Goal: Task Accomplishment & Management: Manage account settings

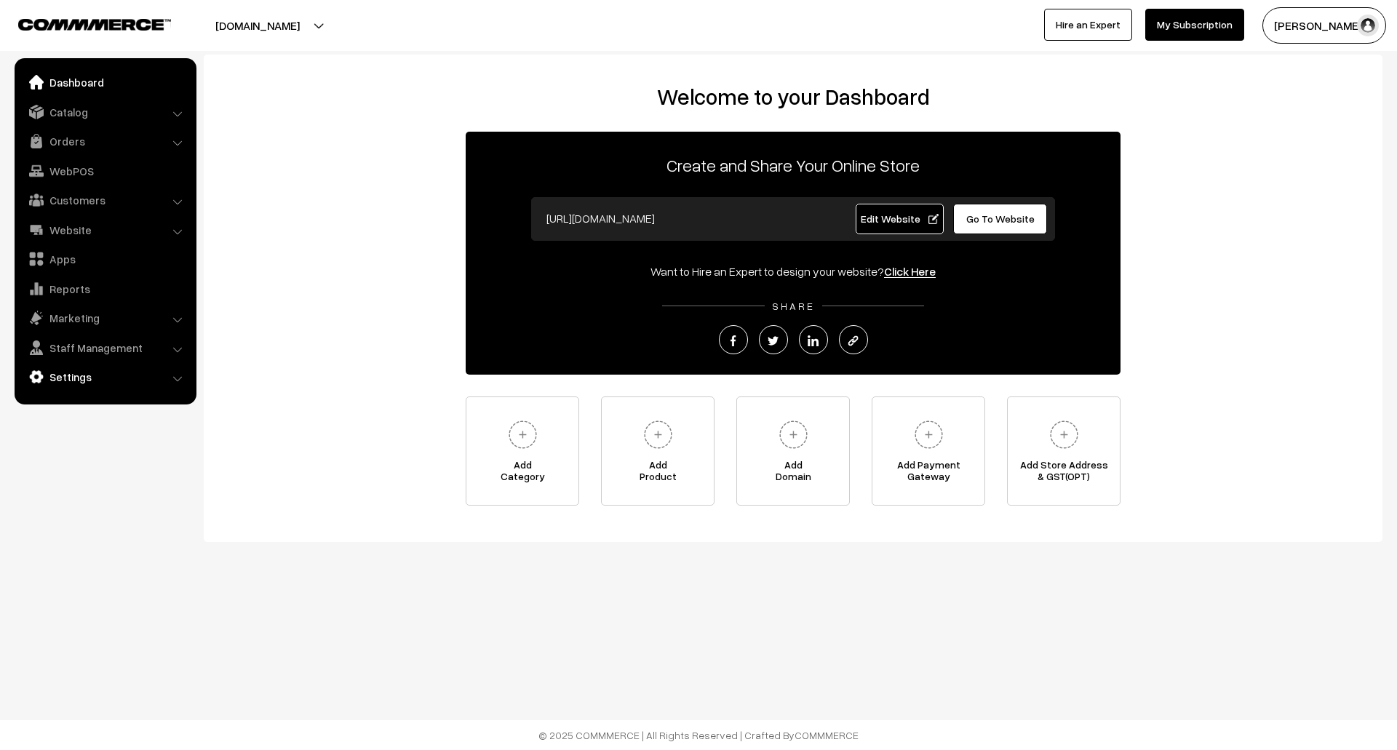
click at [87, 378] on link "Settings" at bounding box center [104, 377] width 173 height 26
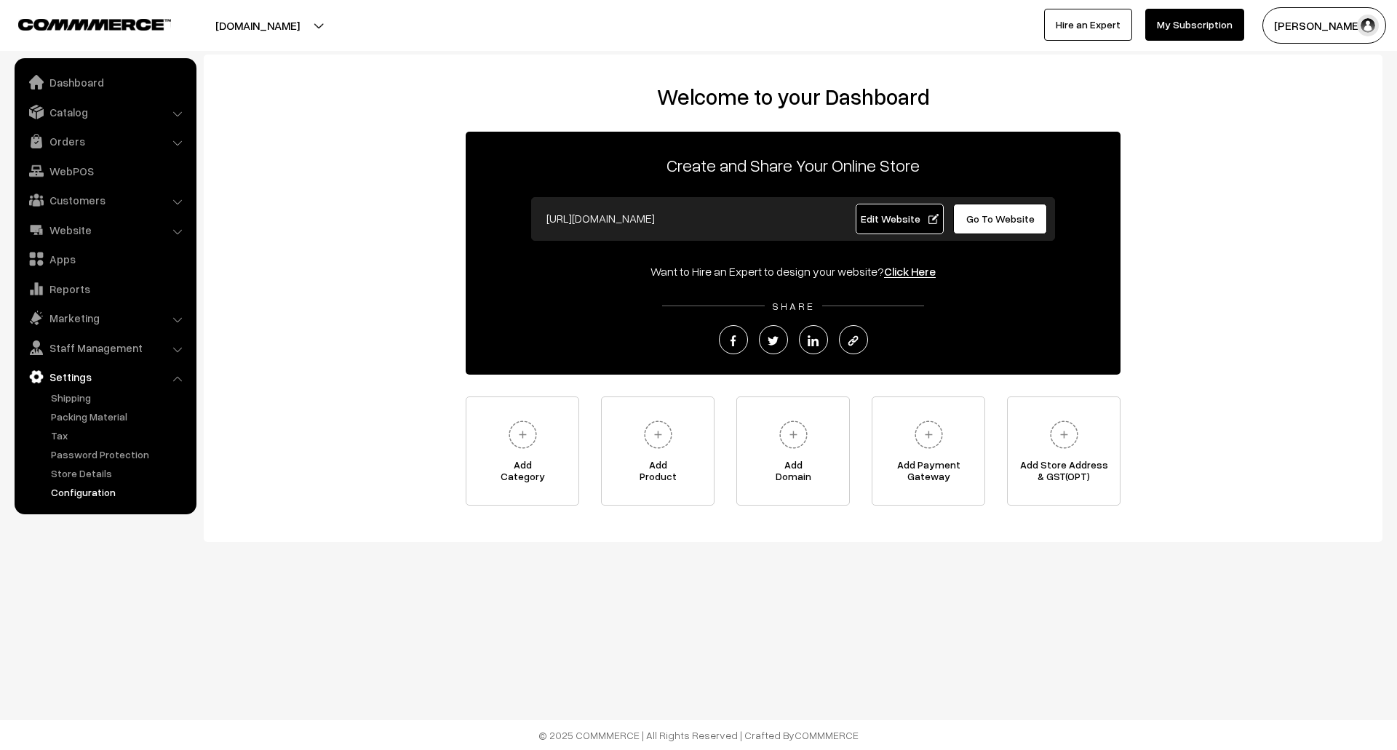
click at [92, 493] on link "Configuration" at bounding box center [119, 492] width 144 height 15
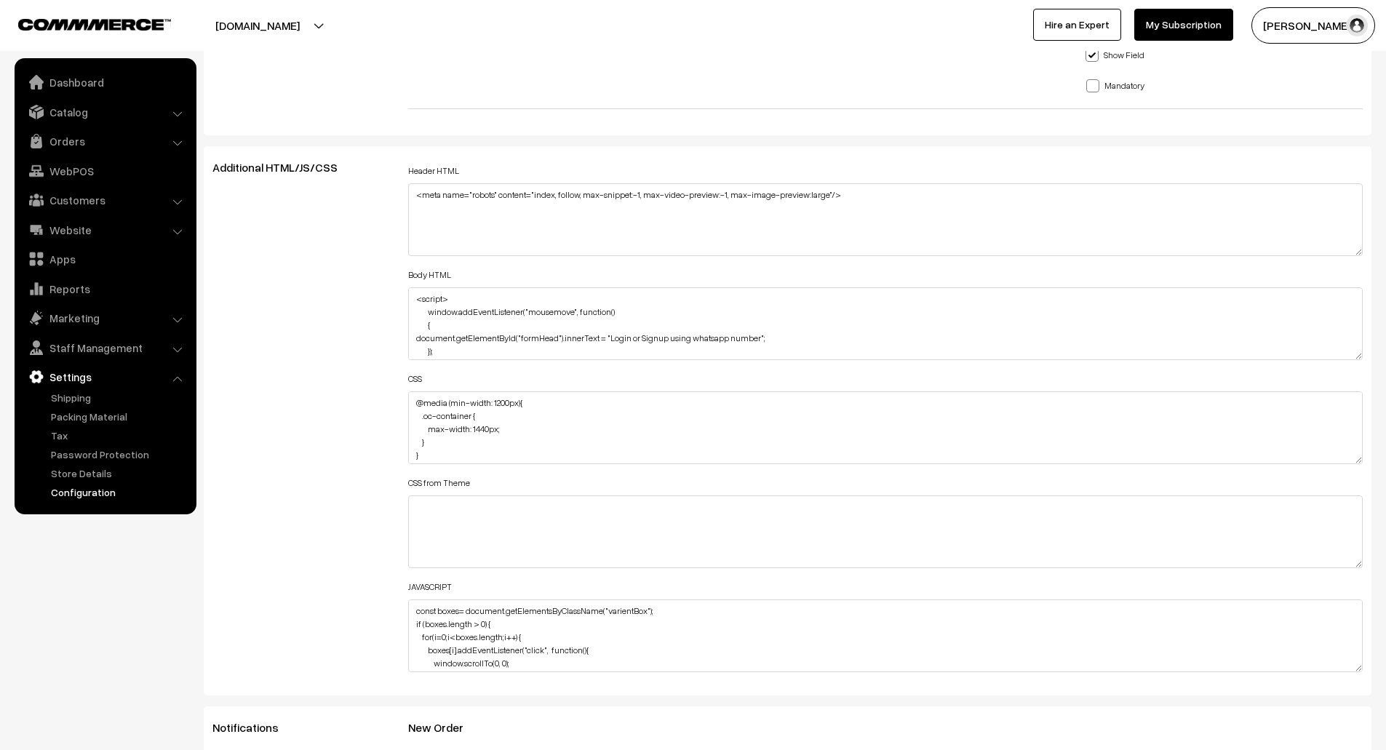
scroll to position [1539, 0]
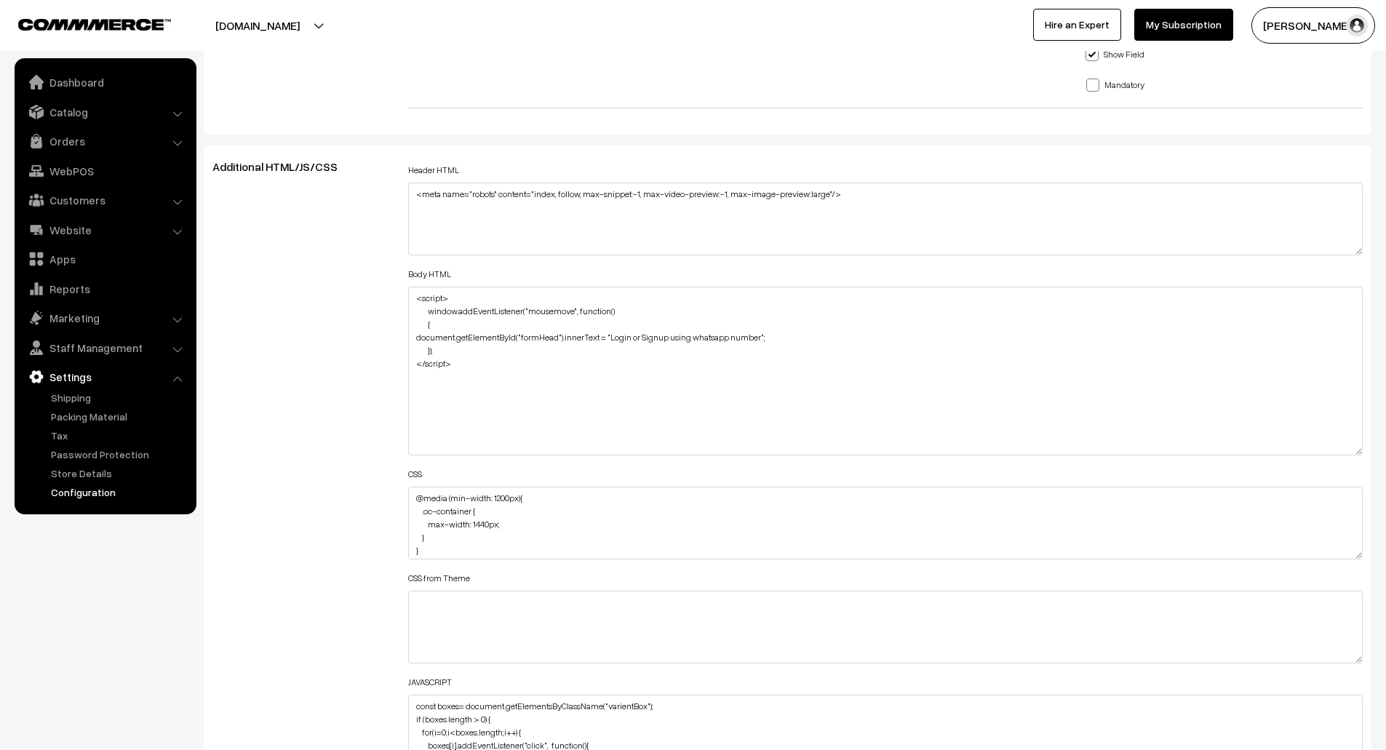
drag, startPoint x: 1352, startPoint y: 351, endPoint x: 1372, endPoint y: 447, distance: 98.2
click at [1372, 447] on div "Header HTML <meta name="robots" content="index, follow, max-snippet:-1, max-vid…" at bounding box center [885, 468] width 977 height 616
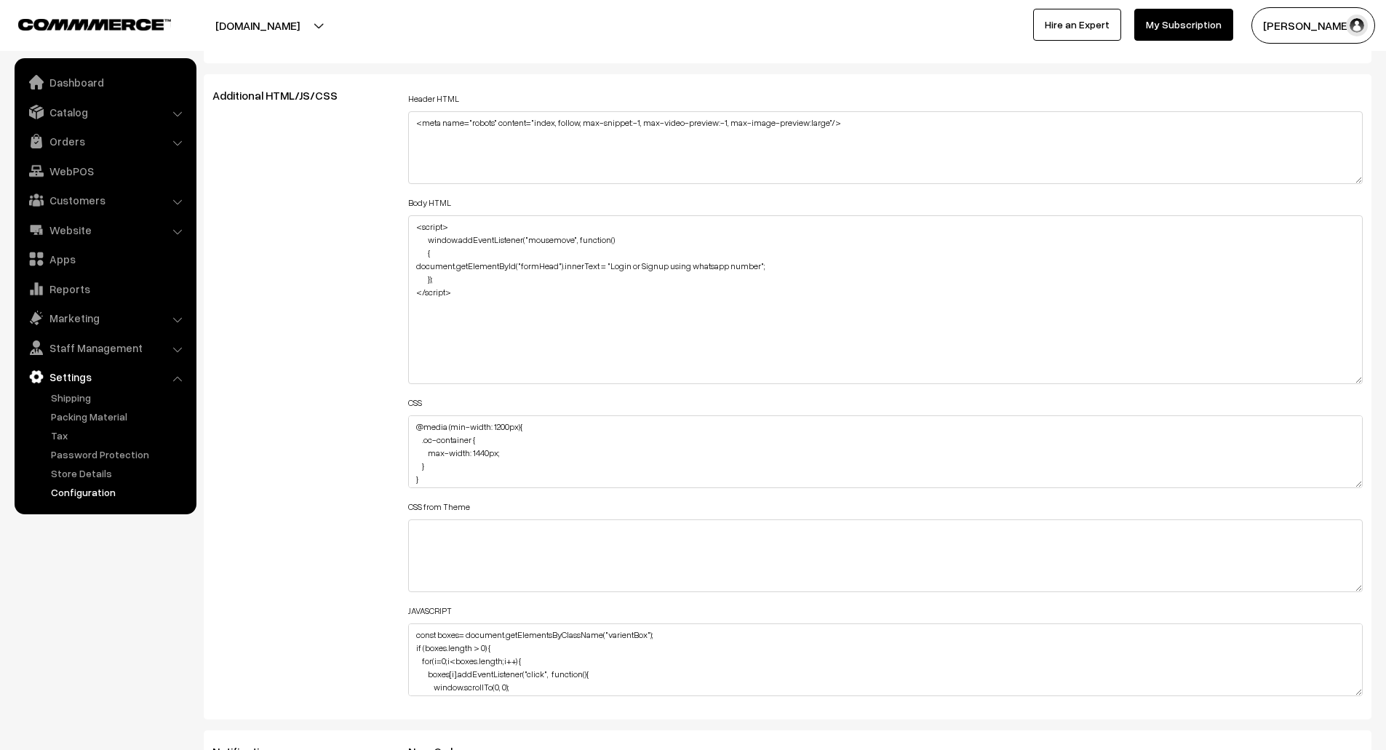
scroll to position [1646, 0]
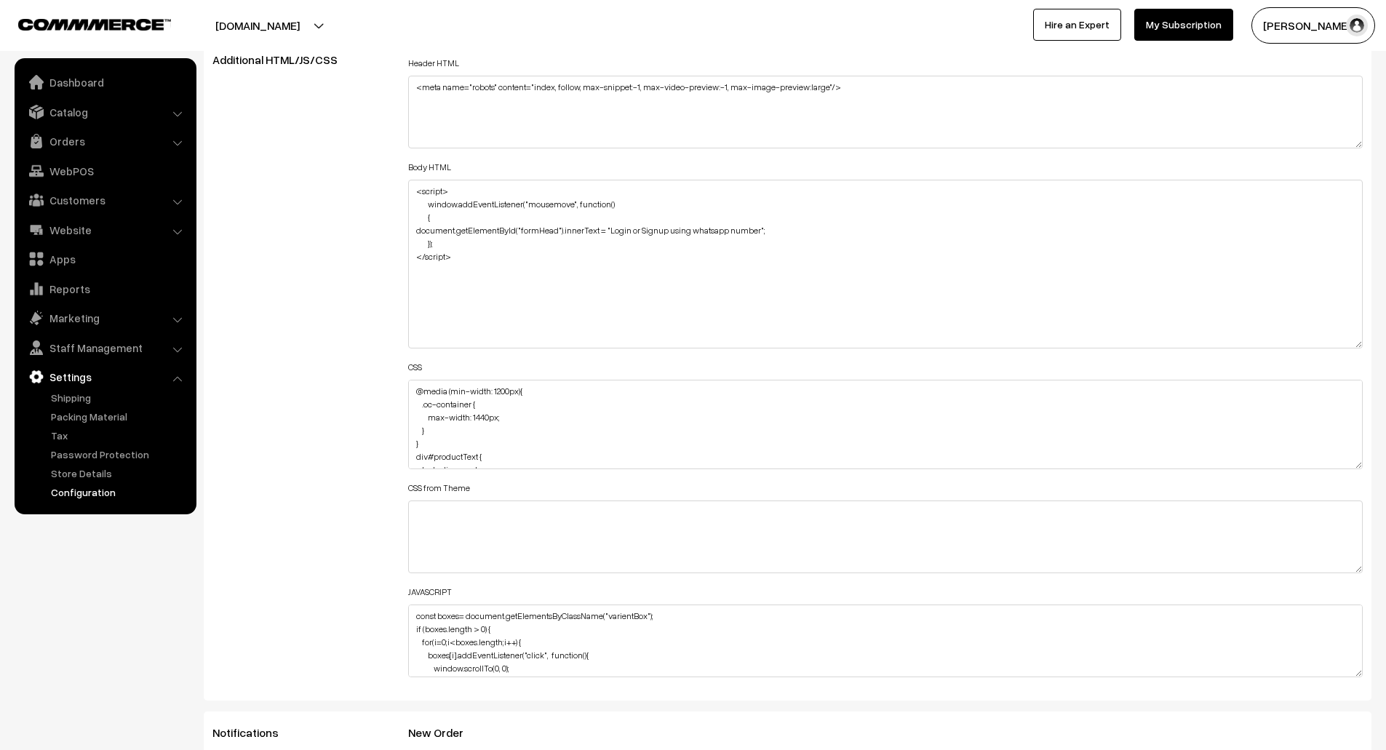
drag, startPoint x: 1359, startPoint y: 448, endPoint x: 1358, endPoint y: 464, distance: 16.8
click at [1358, 464] on textarea "@media (min-width: 1200px){ .oc-container { max-width: 1440px; } } div#productT…" at bounding box center [885, 425] width 955 height 90
click at [973, 618] on textarea "const boxes= document.getElementsByClassName("varientBox"); if (boxes.length > …" at bounding box center [885, 641] width 955 height 73
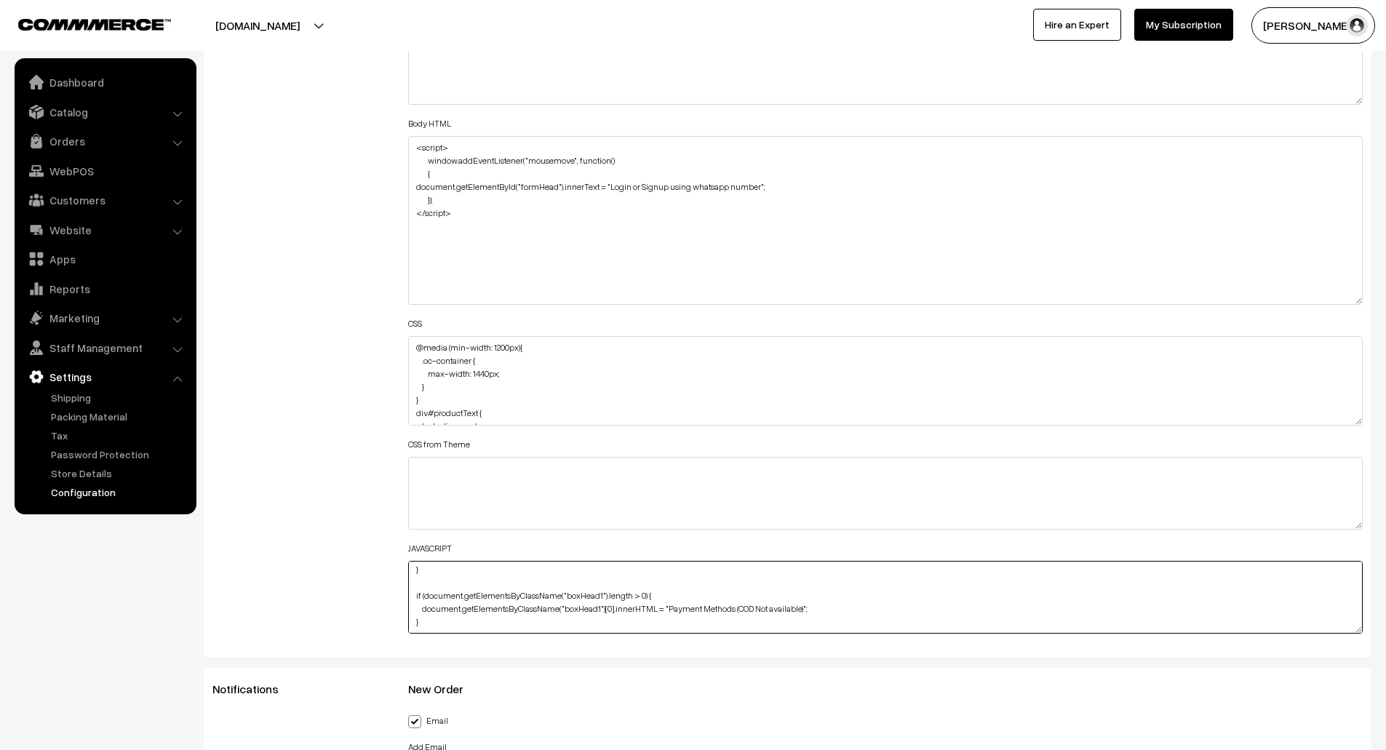
scroll to position [1690, 0]
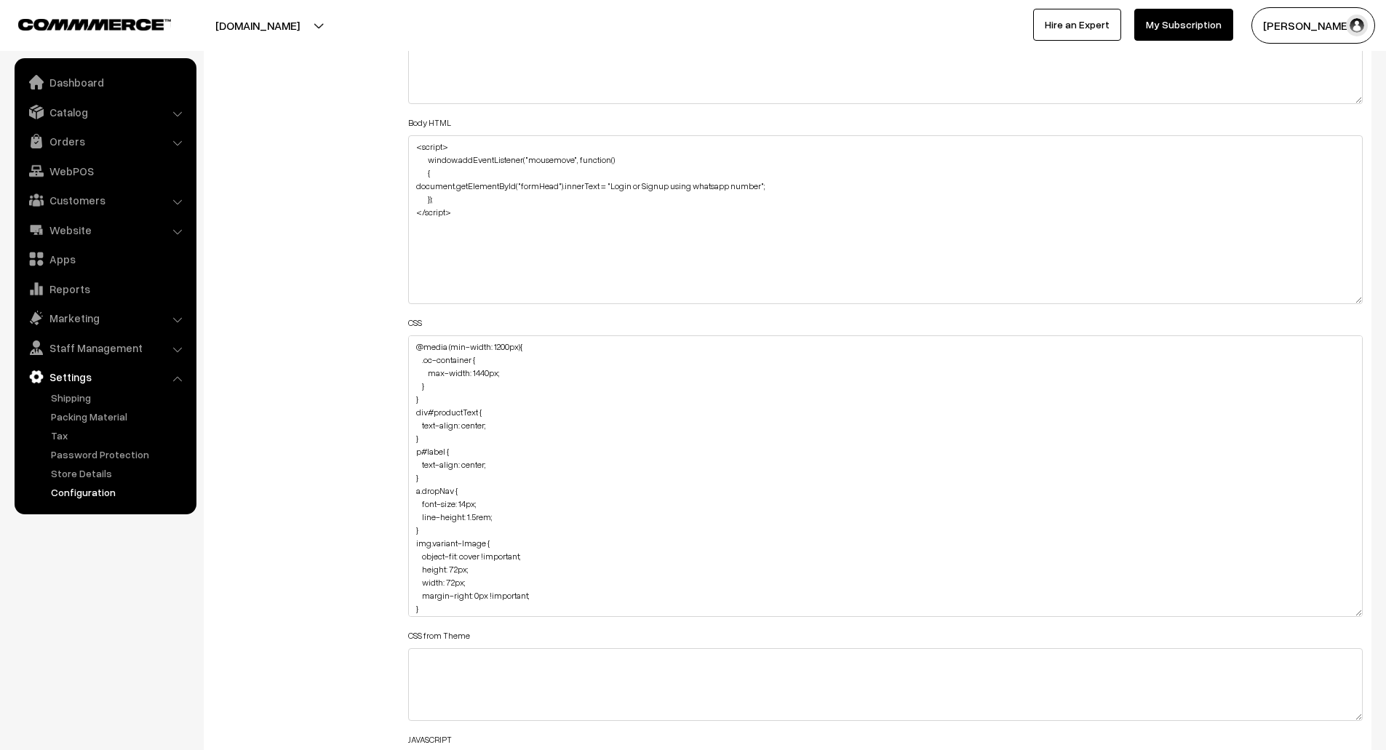
drag, startPoint x: 1354, startPoint y: 417, endPoint x: 1354, endPoint y: 609, distance: 192.1
click at [1354, 609] on textarea "@media (min-width: 1200px){ .oc-container { max-width: 1440px; } } div#productT…" at bounding box center [885, 476] width 955 height 282
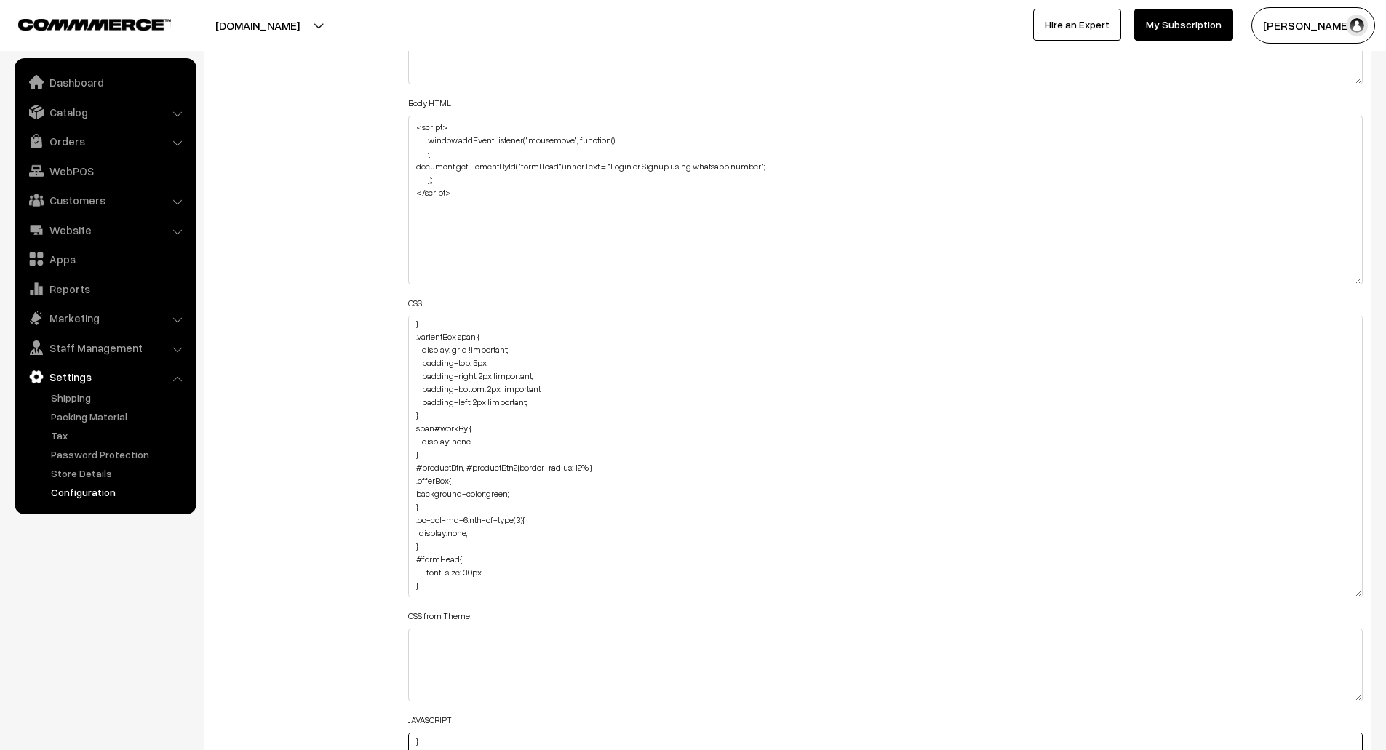
scroll to position [1712, 0]
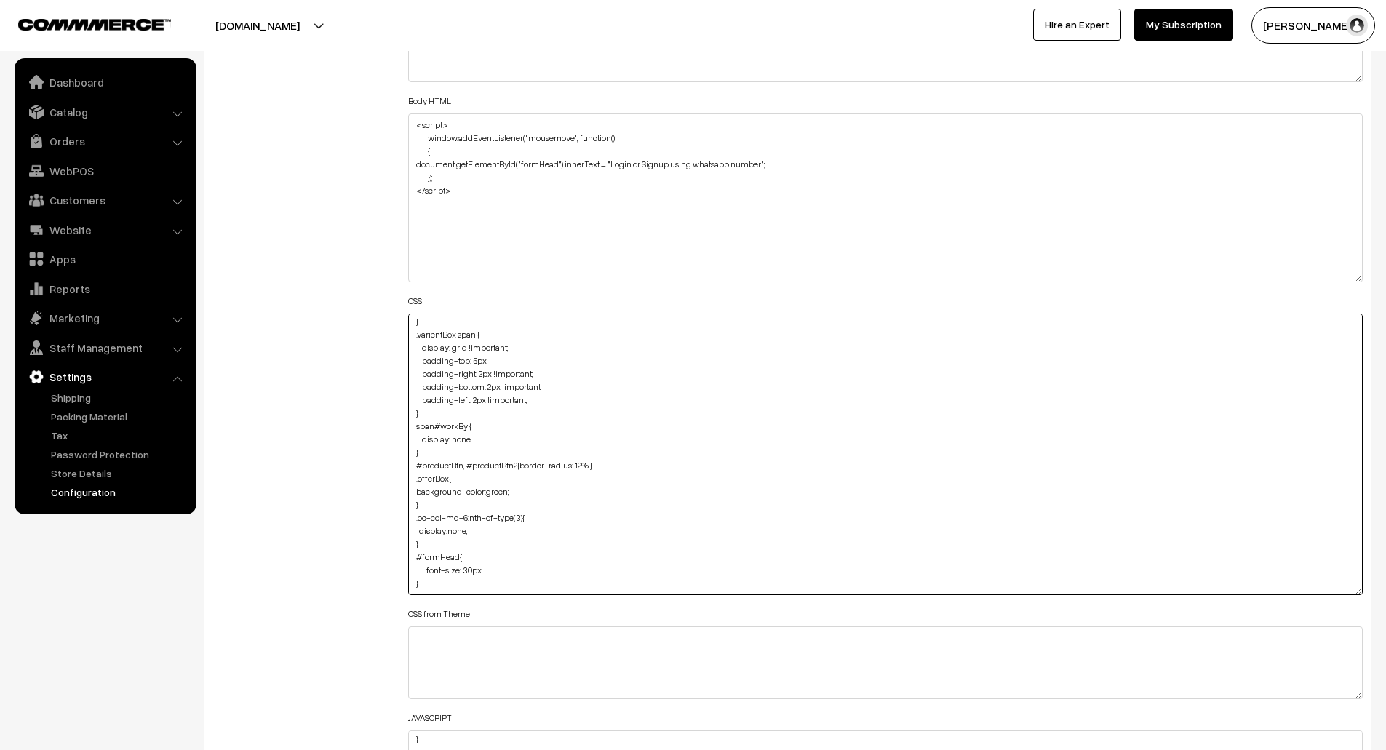
drag, startPoint x: 433, startPoint y: 517, endPoint x: 413, endPoint y: 493, distance: 31.5
click at [413, 493] on textarea "@media (min-width: 1200px){ .oc-container { max-width: 1440px; } } div#productT…" at bounding box center [885, 455] width 955 height 282
click at [518, 508] on textarea "@media (min-width: 1200px){ .oc-container { max-width: 1440px; } } div#productT…" at bounding box center [885, 455] width 955 height 282
click at [568, 500] on textarea "@media (min-width: 1200px){ .oc-container { max-width: 1440px; } } div#productT…" at bounding box center [885, 455] width 955 height 282
drag, startPoint x: 427, startPoint y: 563, endPoint x: 408, endPoint y: 534, distance: 34.1
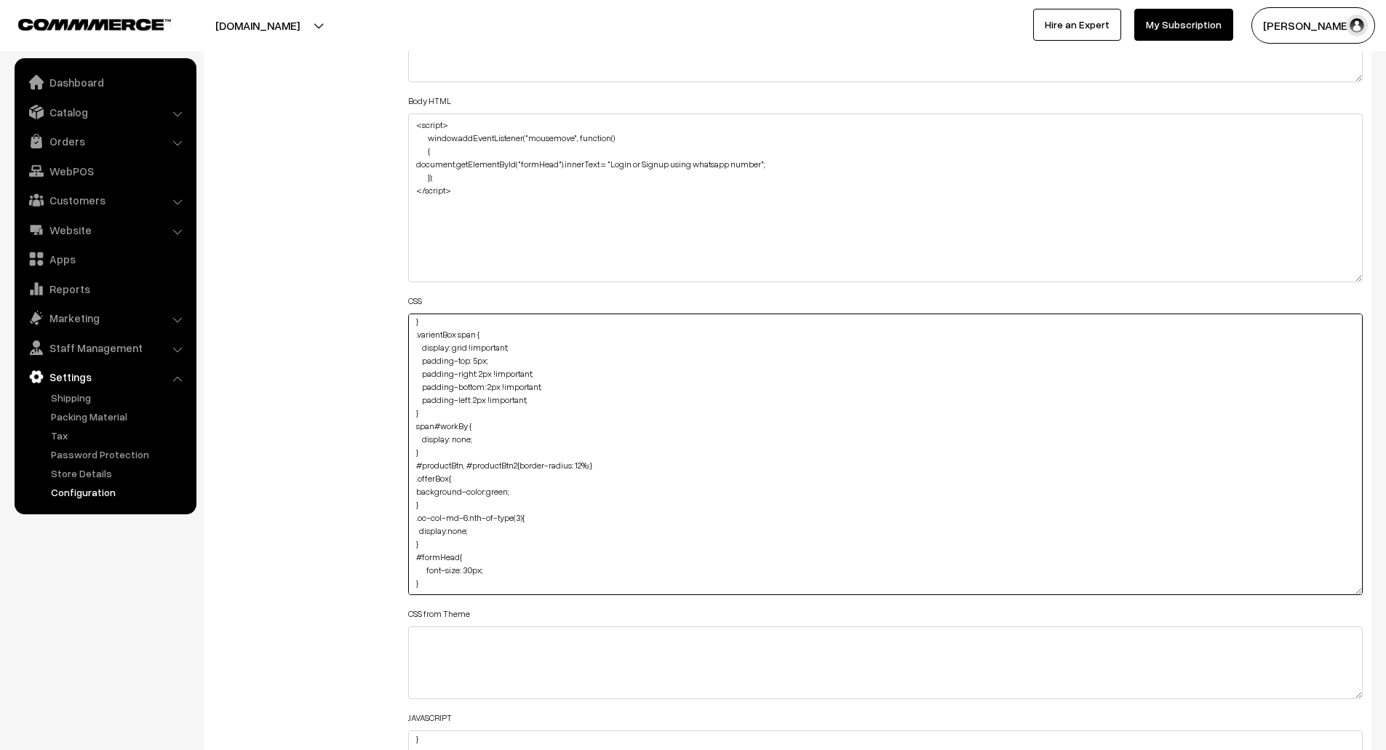
click at [408, 534] on textarea "@media (min-width: 1200px){ .oc-container { max-width: 1440px; } } div#productT…" at bounding box center [885, 455] width 955 height 282
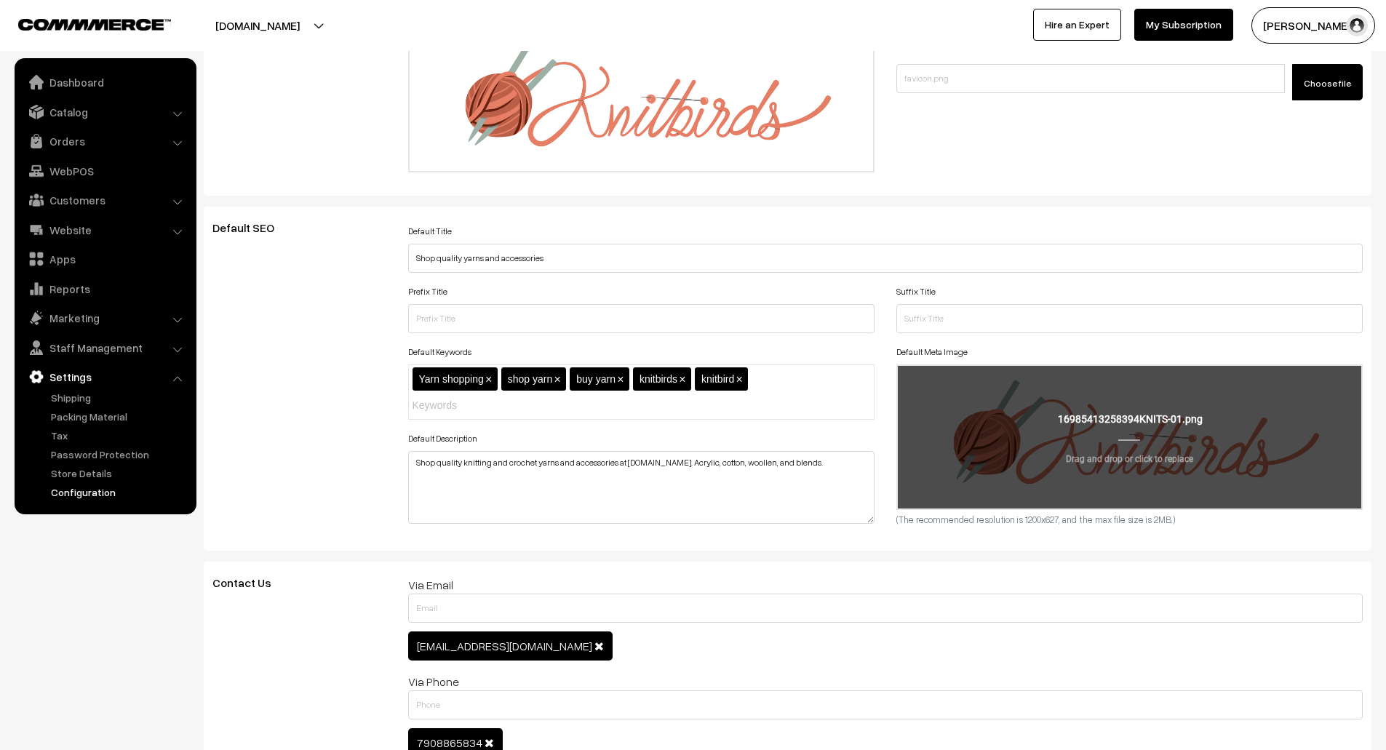
scroll to position [0, 0]
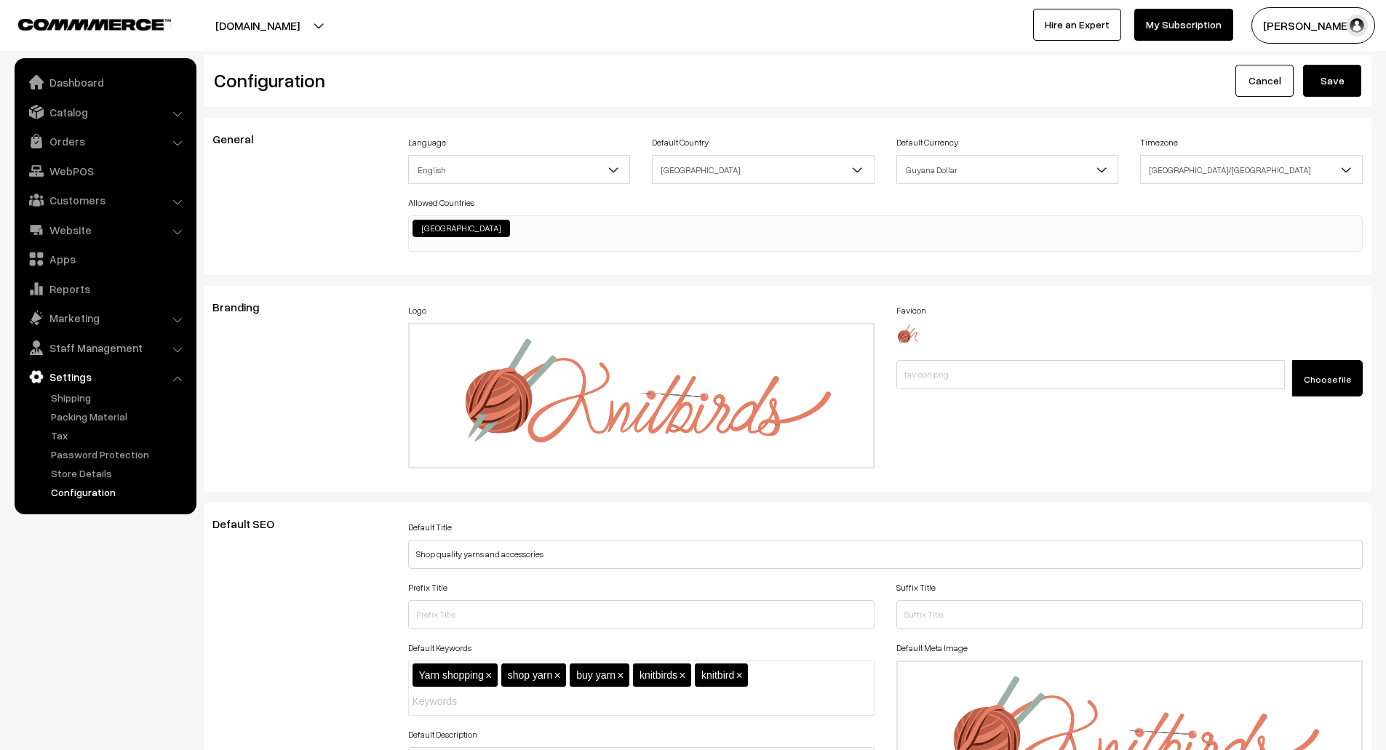
type textarea "@media (min-width: 1200px){ .oc-container { max-width: 1440px; } } div#productT…"
click at [1344, 82] on button "Save" at bounding box center [1332, 81] width 58 height 32
click at [1324, 84] on button "Save" at bounding box center [1332, 81] width 58 height 32
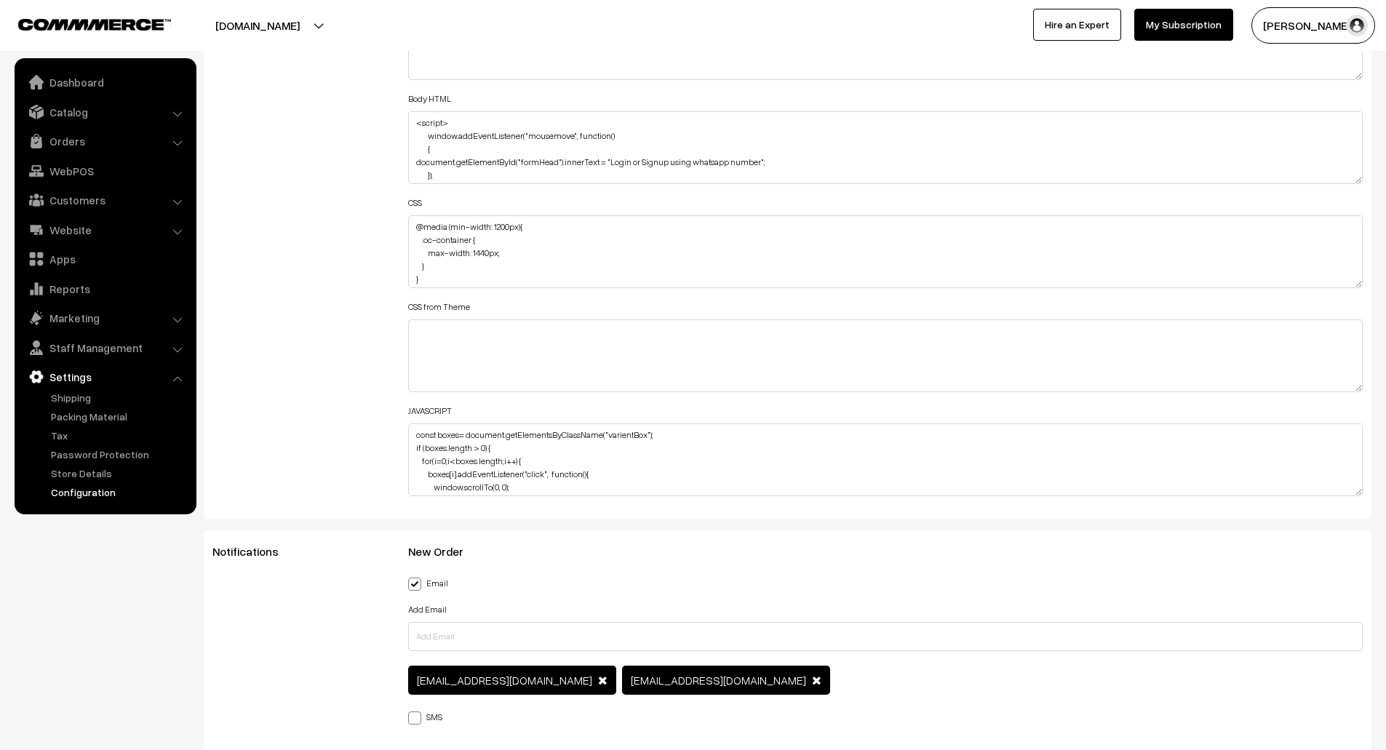
scroll to position [1714, 0]
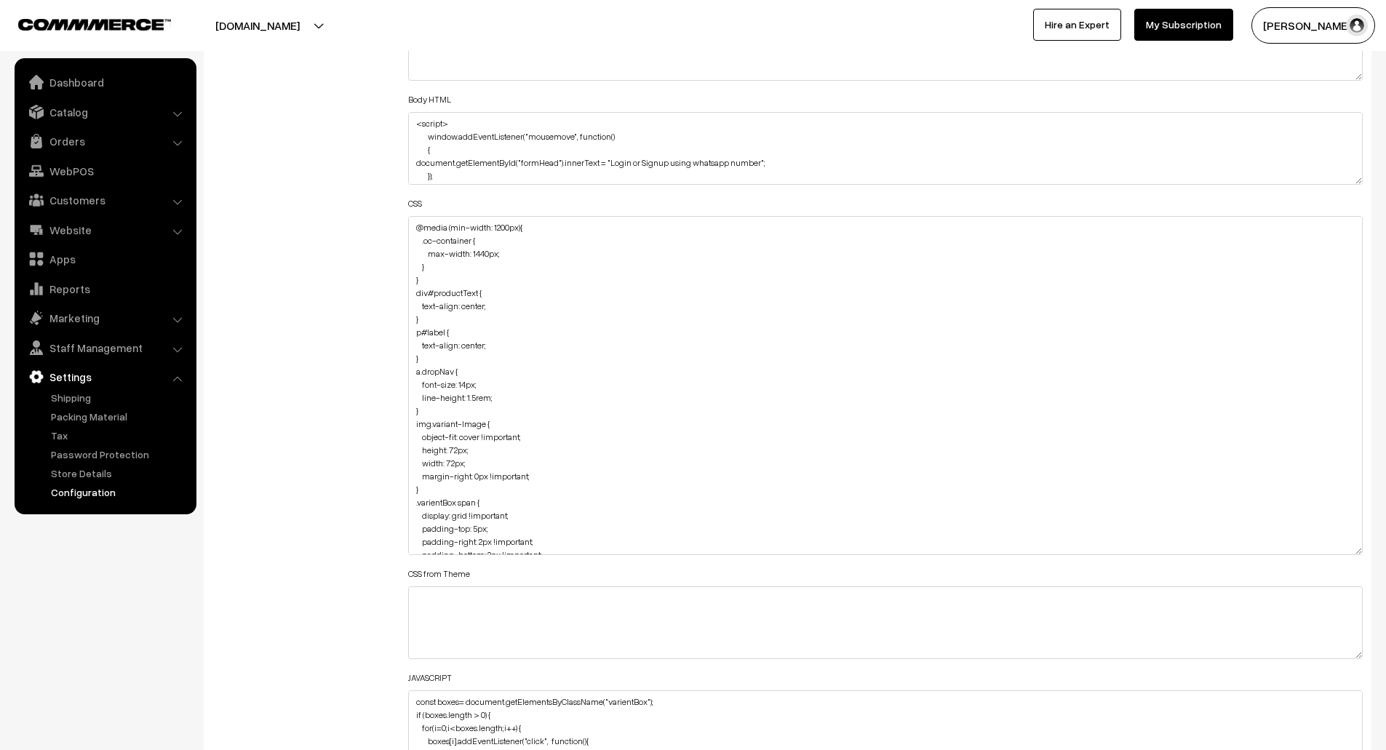
drag, startPoint x: 1359, startPoint y: 285, endPoint x: 1365, endPoint y: 551, distance: 266.4
click at [1365, 551] on div "Header HTML <meta name="robots" content="index, follow, max-snippet:-1, max-vid…" at bounding box center [885, 378] width 977 height 787
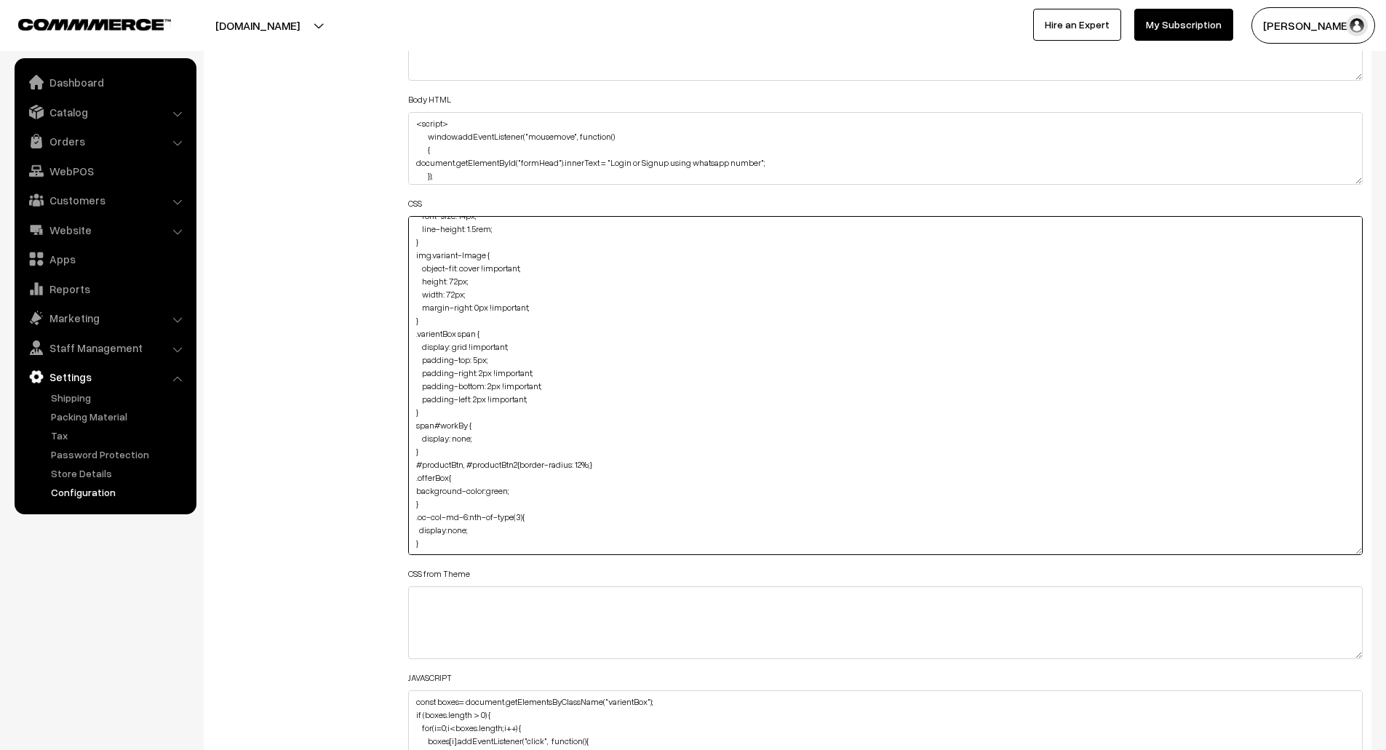
drag, startPoint x: 440, startPoint y: 506, endPoint x: 413, endPoint y: 480, distance: 38.6
click at [413, 480] on textarea "@media (min-width: 1200px){ .oc-container { max-width: 1440px; } } div#productT…" at bounding box center [885, 385] width 955 height 339
click at [490, 527] on textarea "@media (min-width: 1200px){ .oc-container { max-width: 1440px; } } div#productT…" at bounding box center [885, 385] width 955 height 339
paste textarea "#formHead{ font-size: 30px; }"
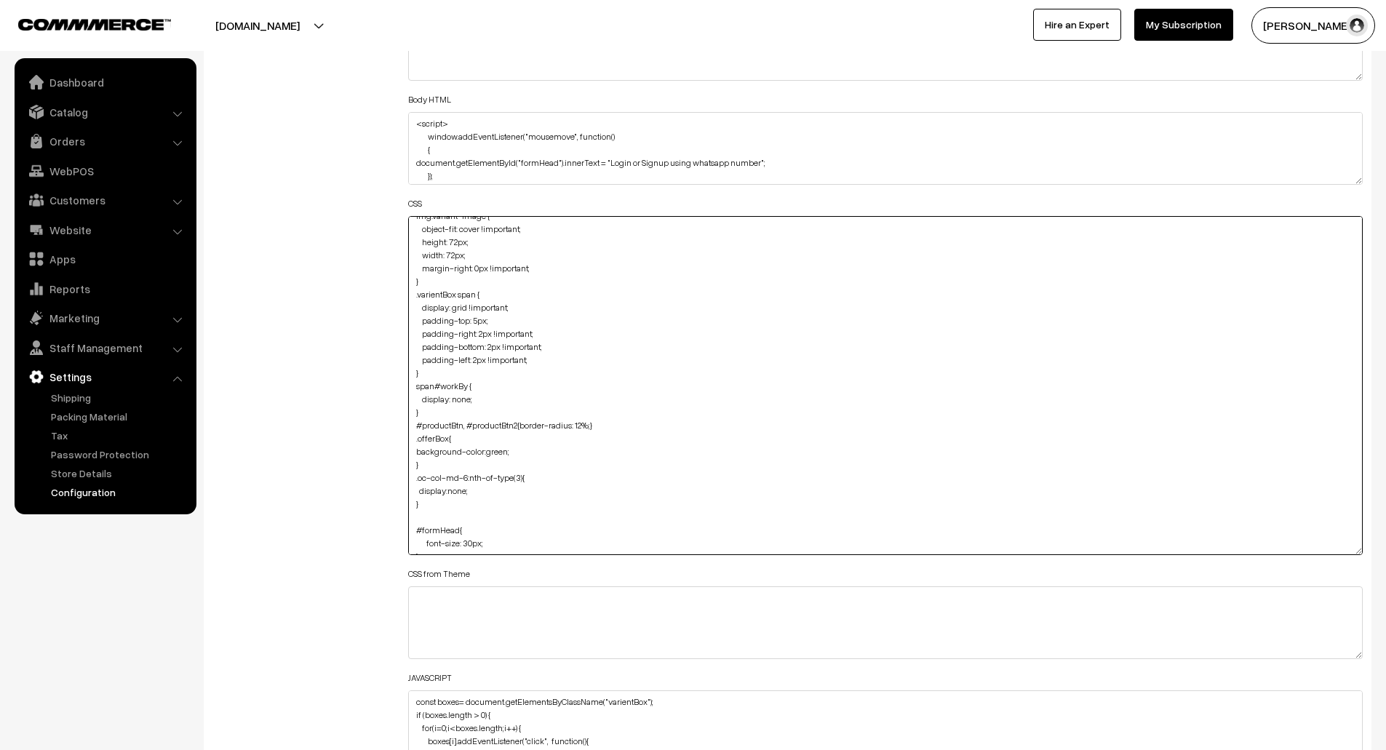
scroll to position [229, 0]
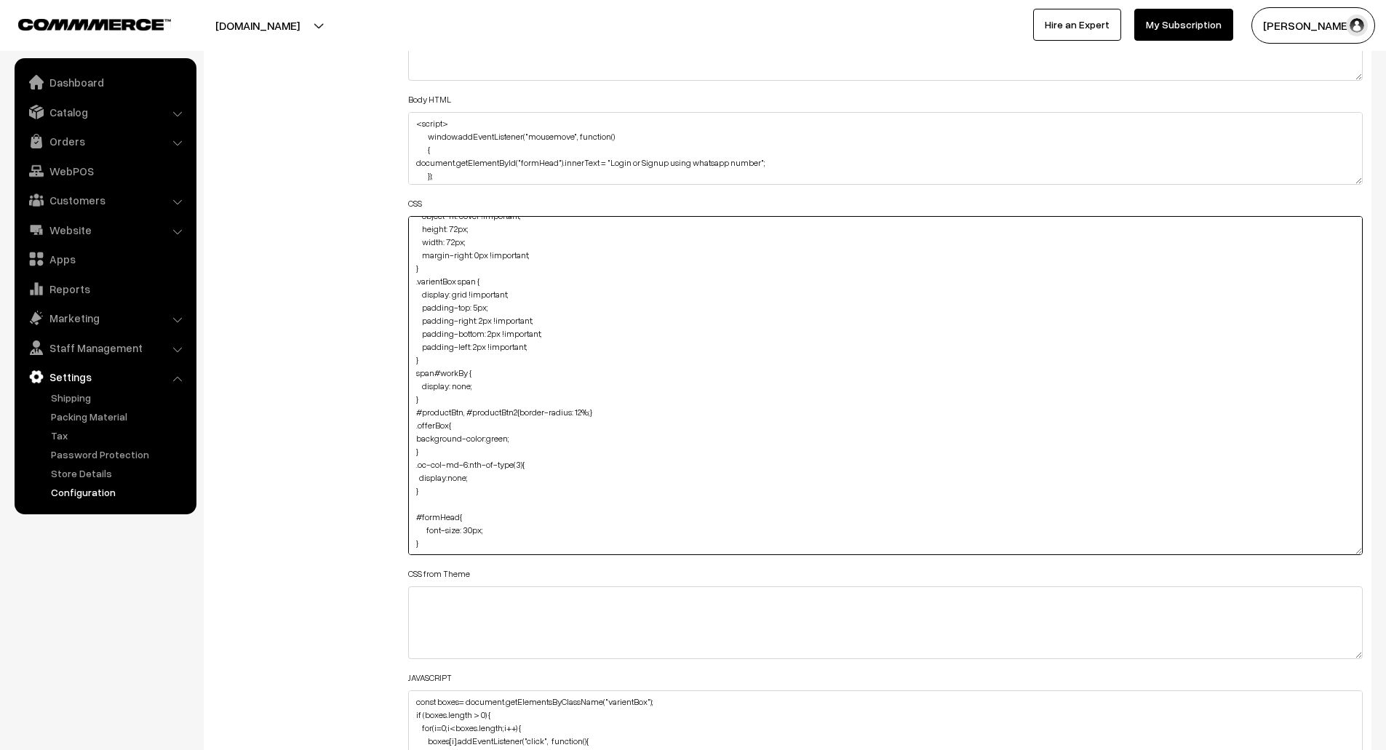
drag, startPoint x: 434, startPoint y: 487, endPoint x: 405, endPoint y: 458, distance: 40.7
click at [405, 458] on div "Header HTML <meta name="robots" content="index, follow, max-snippet:-1, max-vid…" at bounding box center [885, 378] width 977 height 787
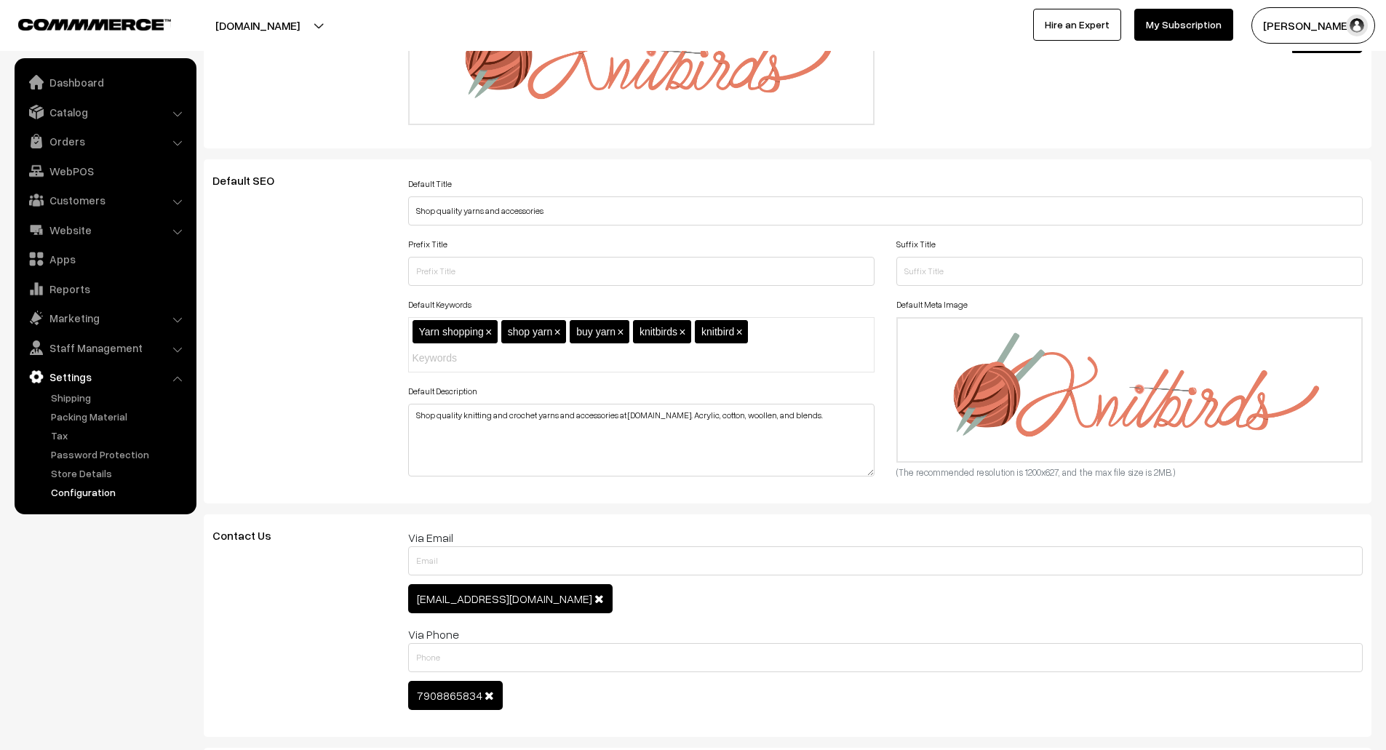
scroll to position [0, 0]
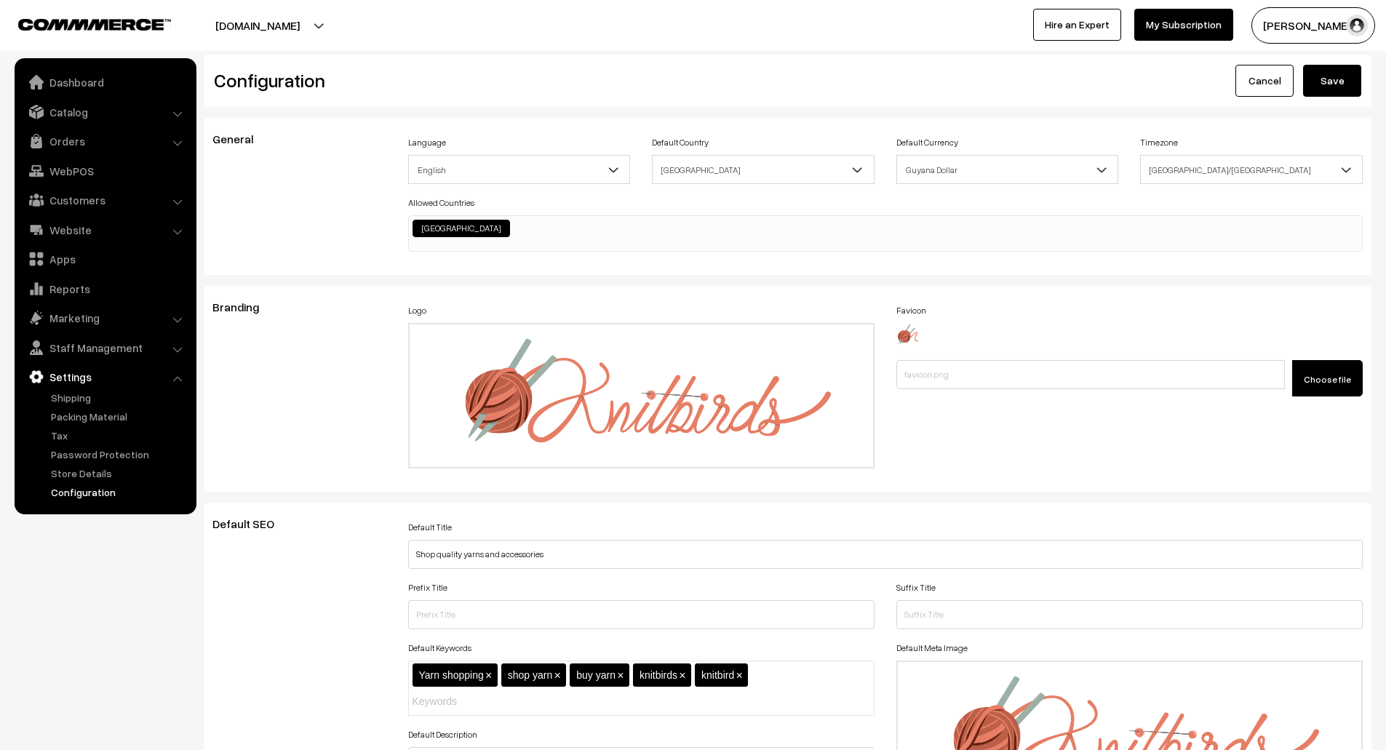
type textarea "@media (min-width: 1200px){ .oc-container { max-width: 1440px; } } div#productT…"
click at [1324, 82] on button "Save" at bounding box center [1332, 81] width 58 height 32
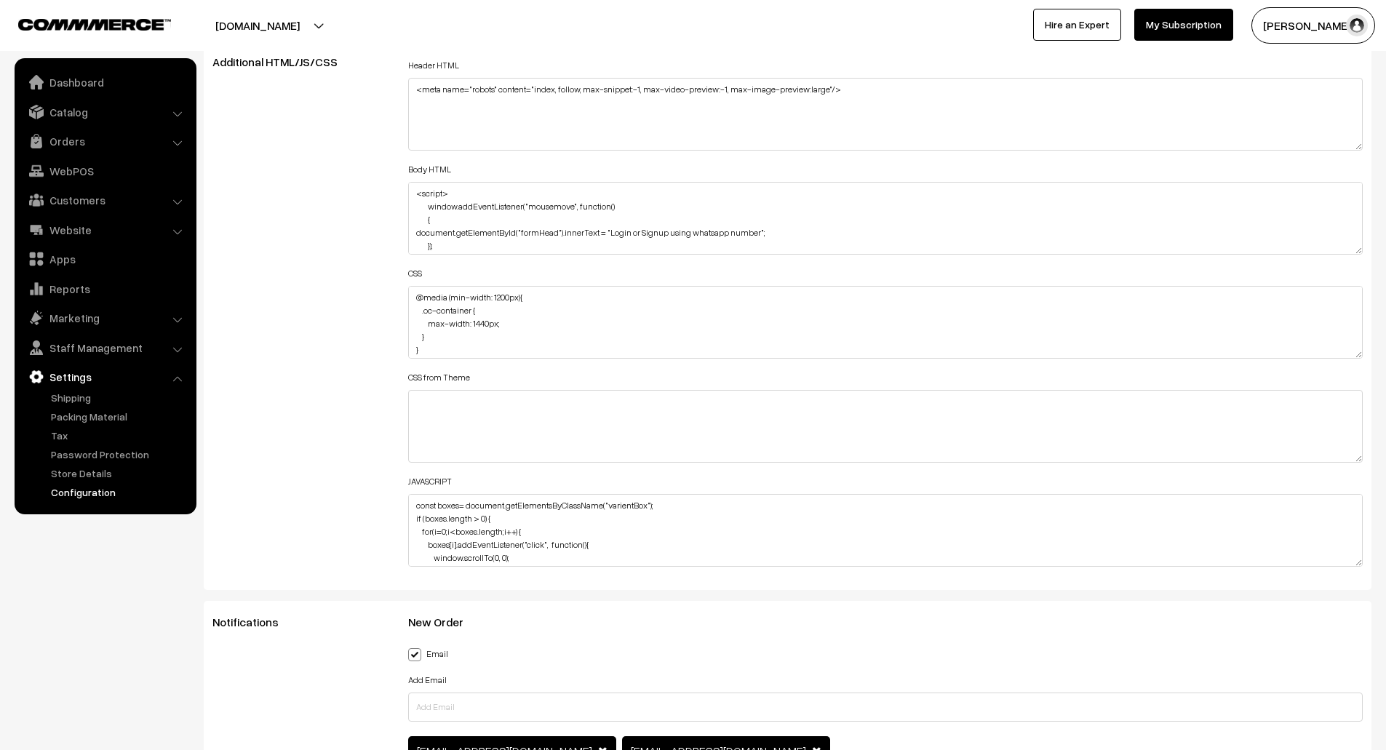
scroll to position [1701, 0]
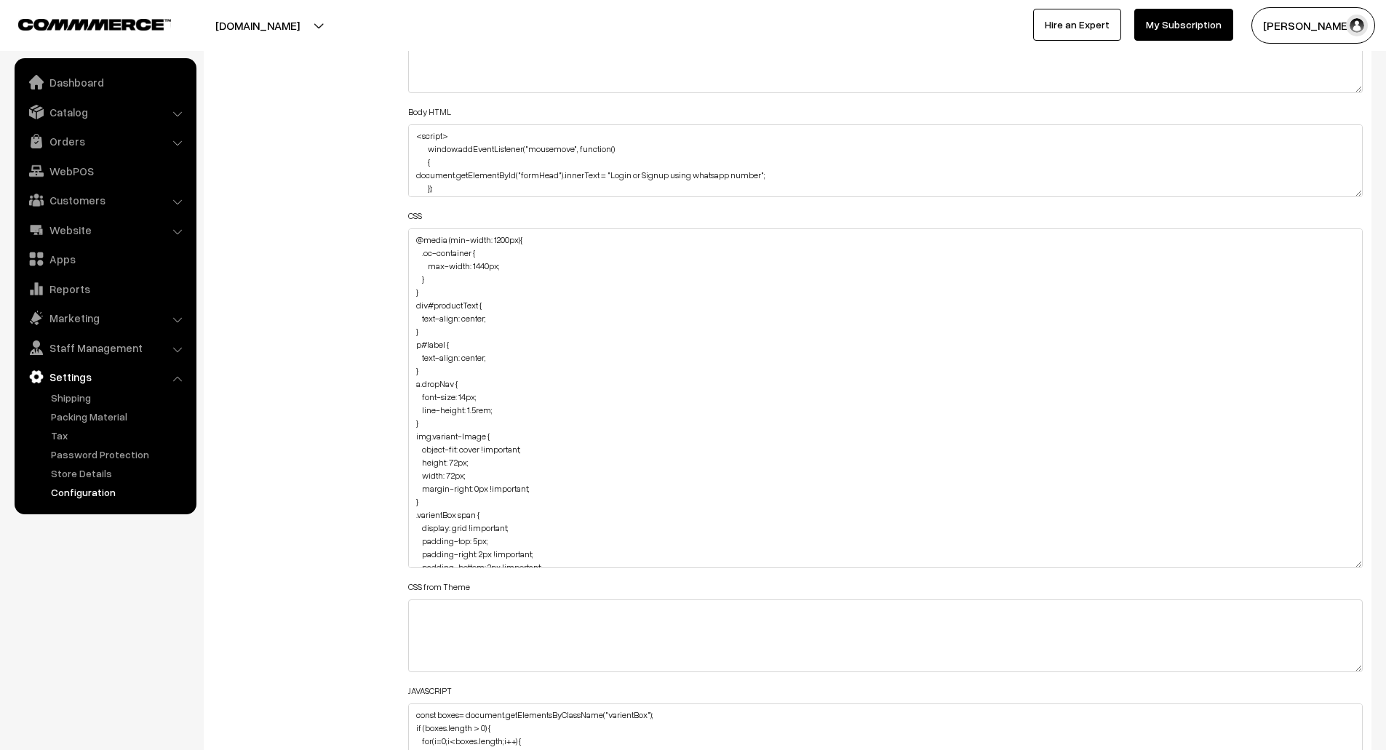
drag, startPoint x: 1359, startPoint y: 299, endPoint x: 1380, endPoint y: 568, distance: 270.0
click at [1380, 568] on div "General Language English English Default Country [GEOGRAPHIC_DATA] [GEOGRAPHIC_…" at bounding box center [788, 580] width 1190 height 4328
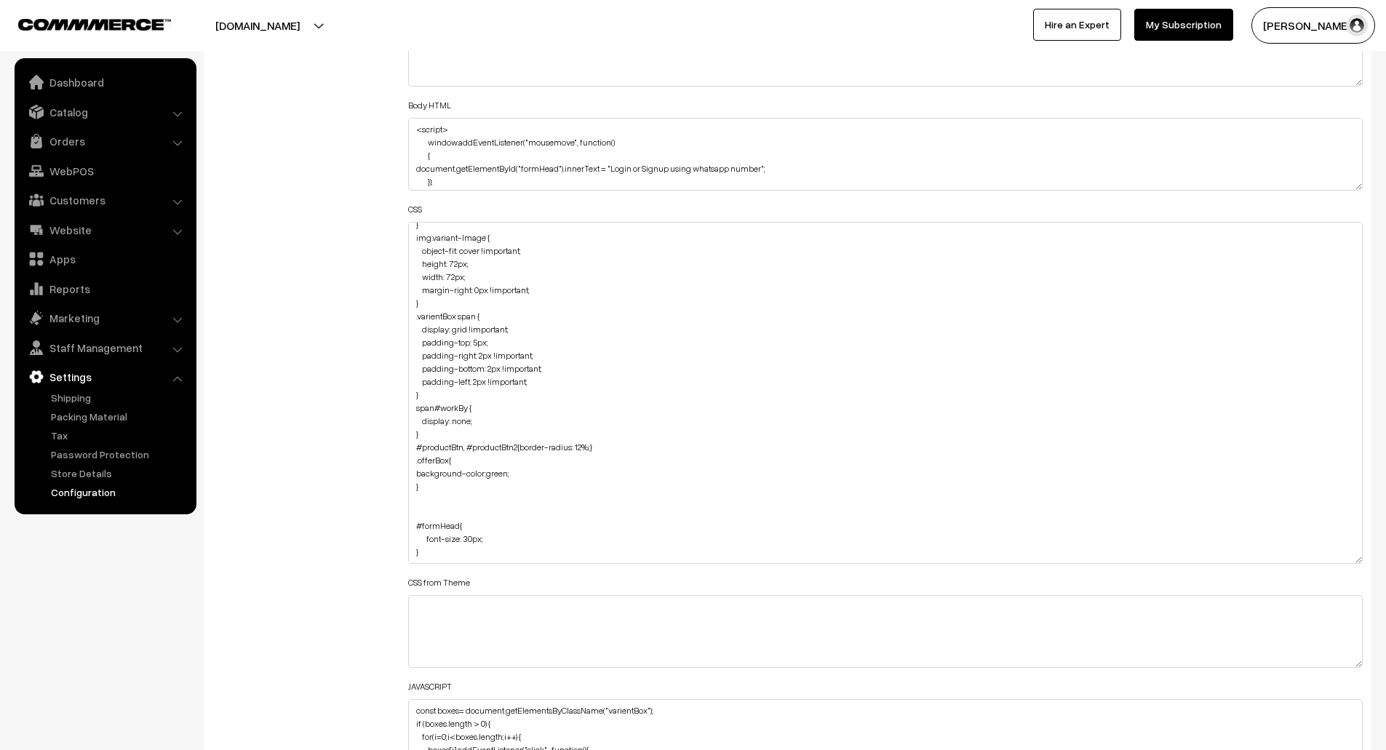
scroll to position [1709, 0]
click at [586, 447] on textarea "@media (min-width: 1200px){ .oc-container { max-width: 1440px; } } div#productT…" at bounding box center [885, 392] width 955 height 342
click at [453, 469] on textarea "@media (min-width: 1200px){ .oc-container { max-width: 1440px; } } div#productT…" at bounding box center [885, 392] width 955 height 342
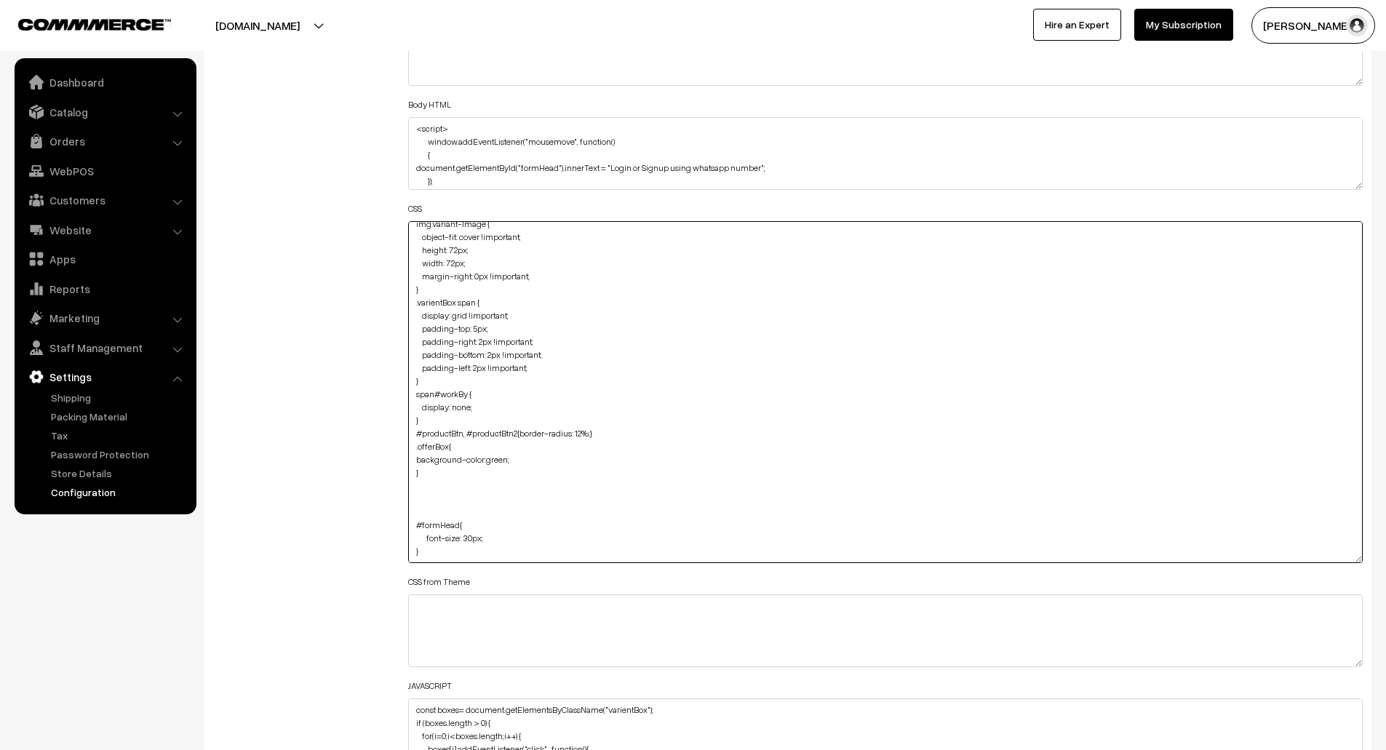
paste textarea ".oc-col-md-6:nth-of-type(3){ display:none; }"
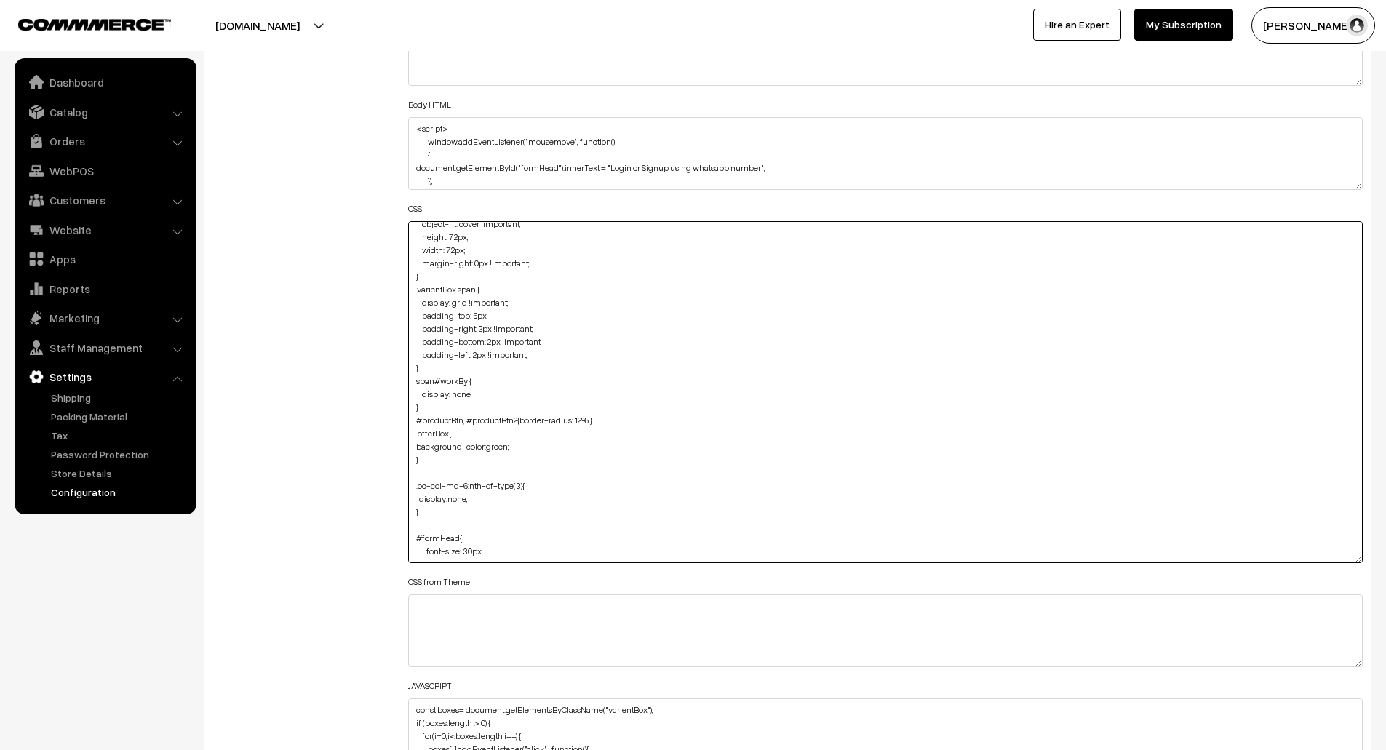
drag, startPoint x: 432, startPoint y: 462, endPoint x: 410, endPoint y: 422, distance: 45.2
click at [410, 422] on textarea "@media (min-width: 1200px){ .oc-container { max-width: 1440px; } } div#productT…" at bounding box center [885, 392] width 955 height 342
click at [413, 293] on textarea "@media (min-width: 1200px){ .oc-container { max-width: 1440px; } } div#productT…" at bounding box center [885, 392] width 955 height 342
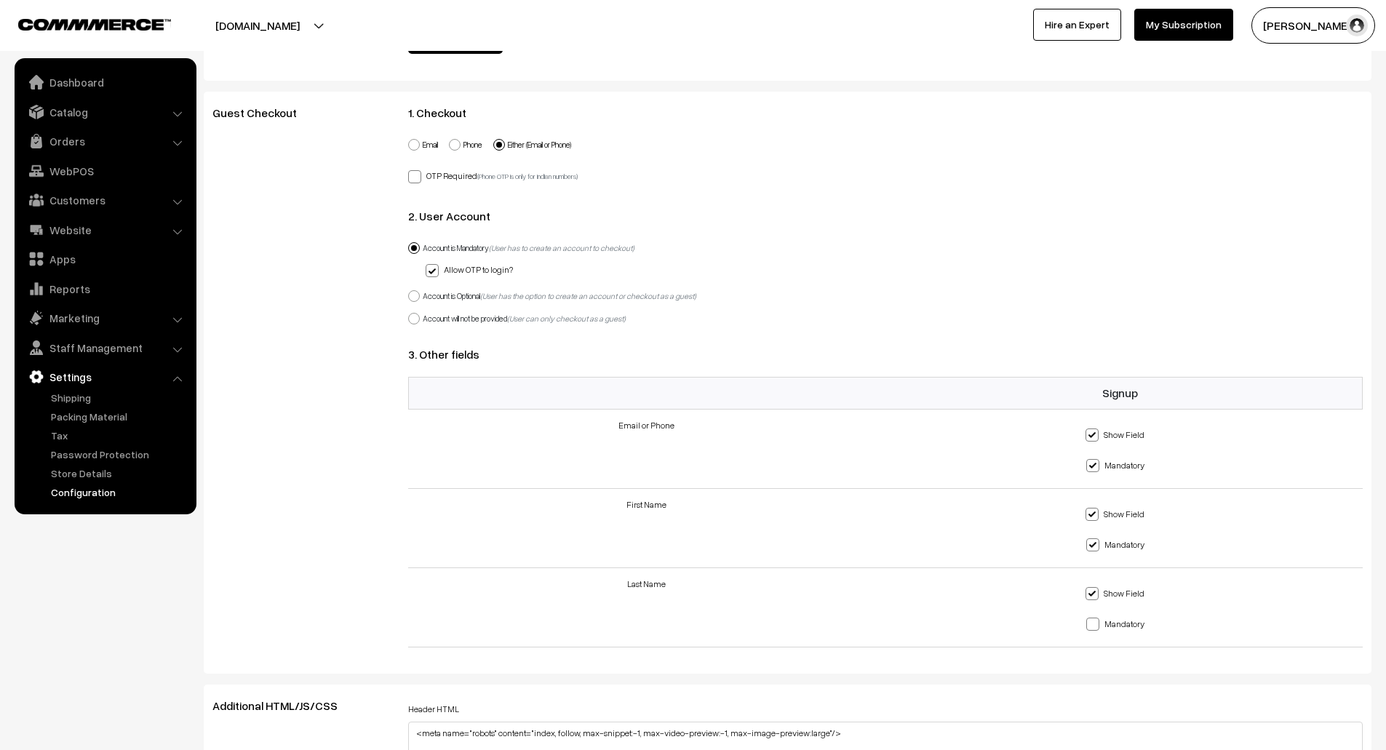
scroll to position [0, 0]
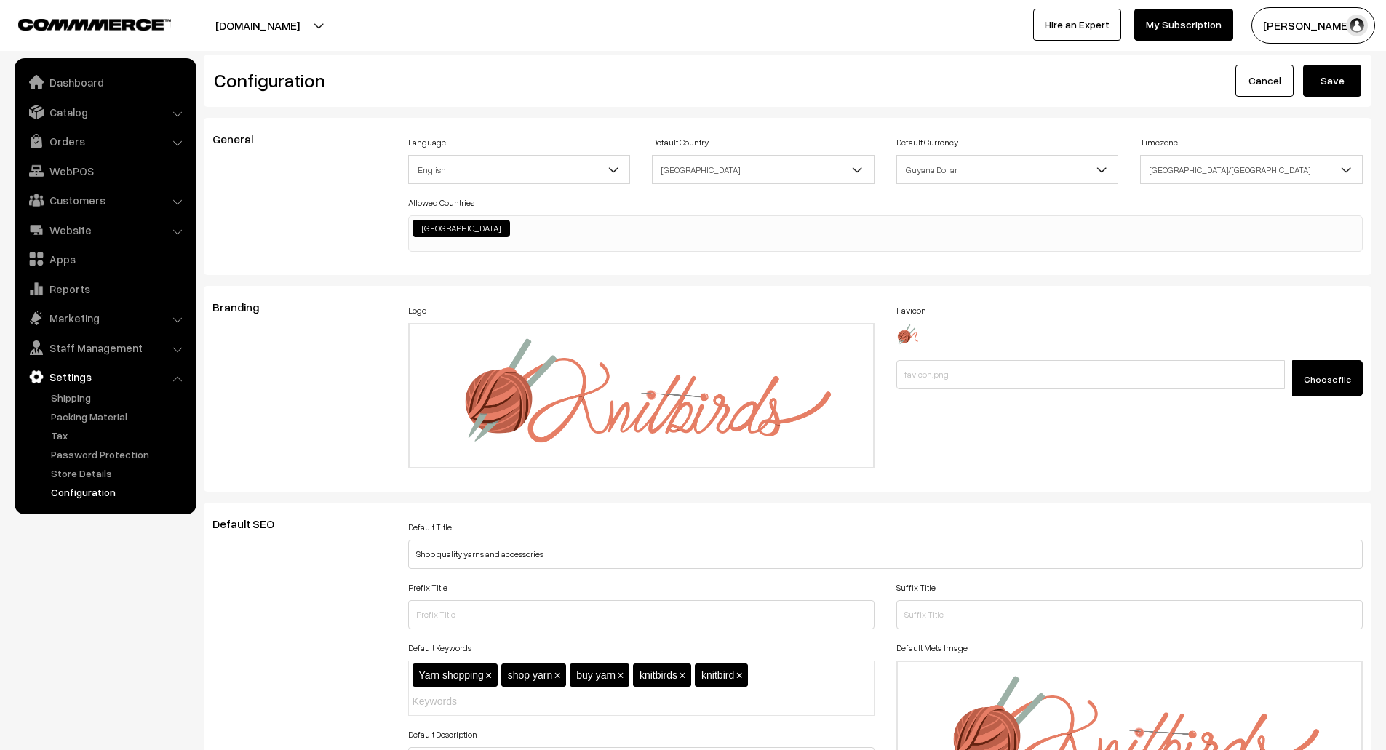
type textarea "@media (min-width: 1200px){ .oc-container { max-width: 1440px; } } div#productT…"
click at [1319, 77] on button "Save" at bounding box center [1332, 81] width 58 height 32
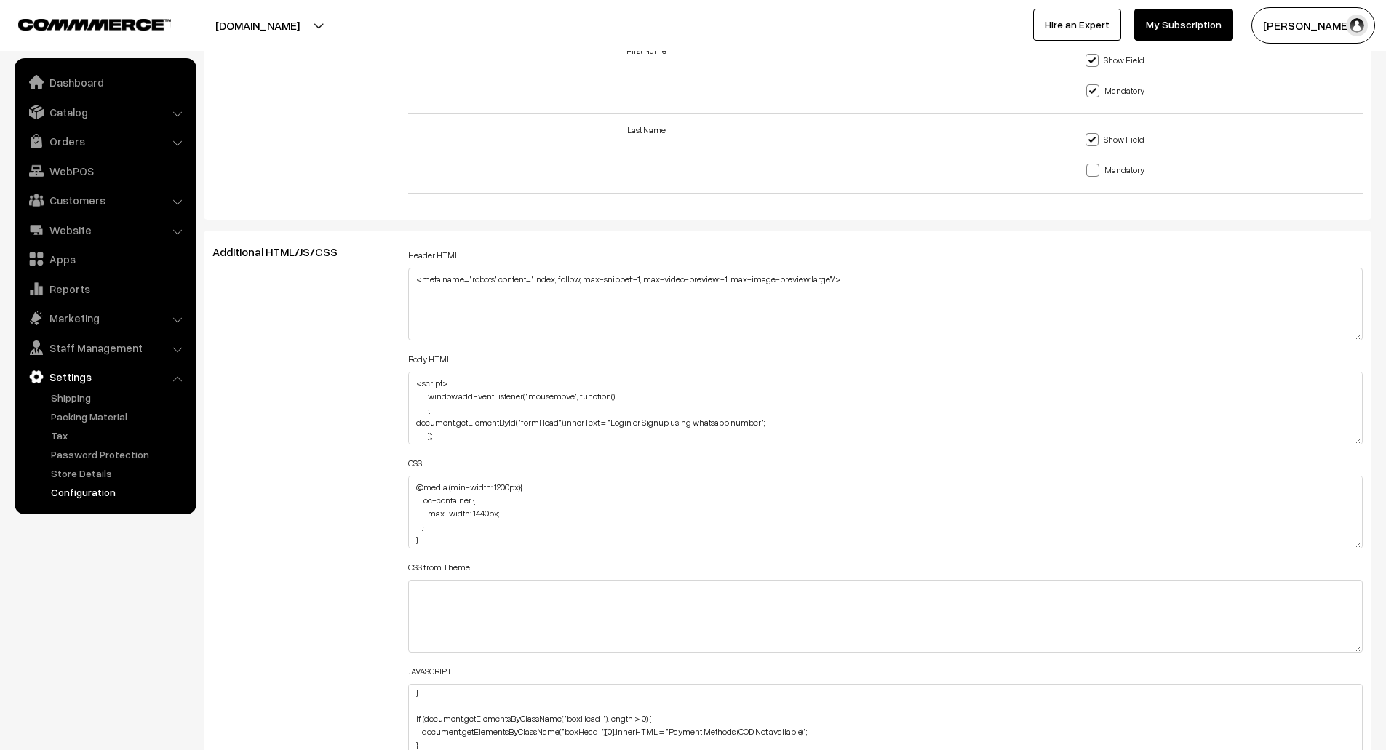
scroll to position [1453, 0]
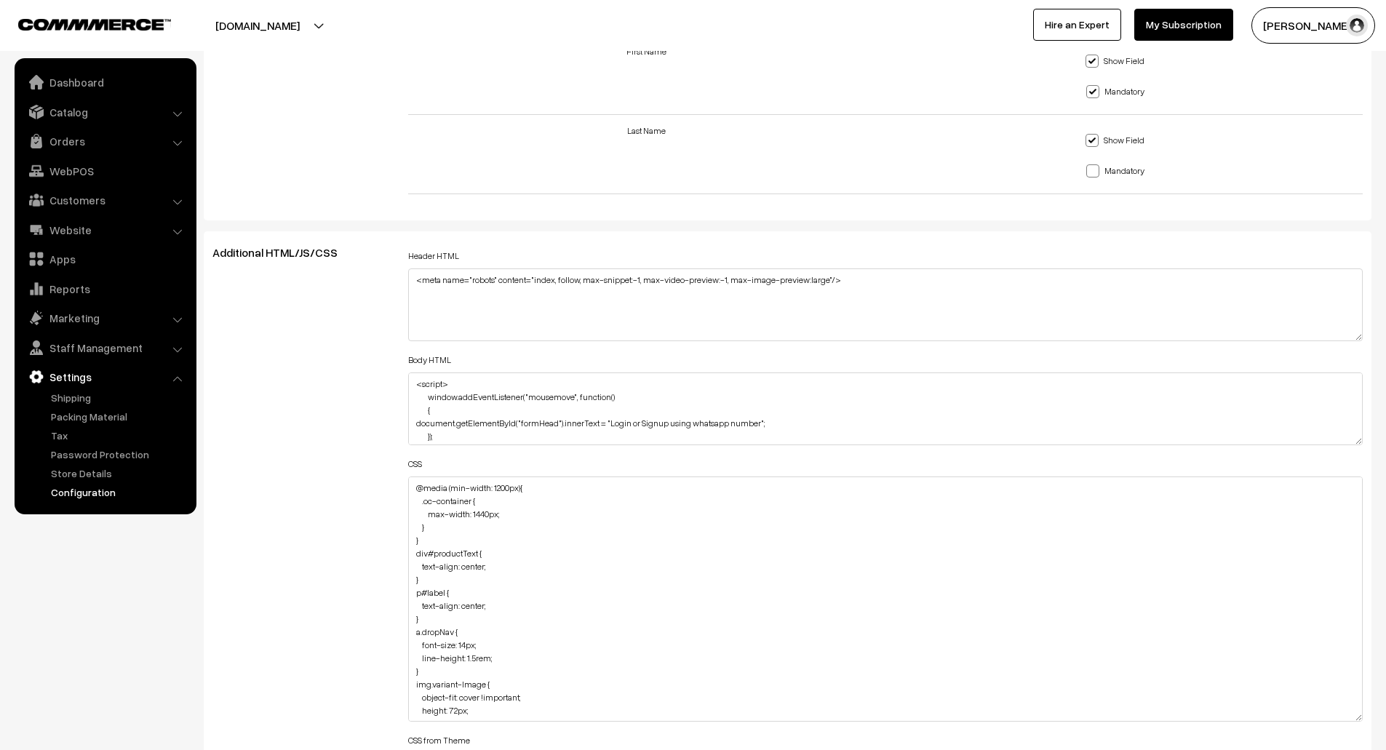
drag, startPoint x: 1359, startPoint y: 548, endPoint x: 1386, endPoint y: 723, distance: 176.7
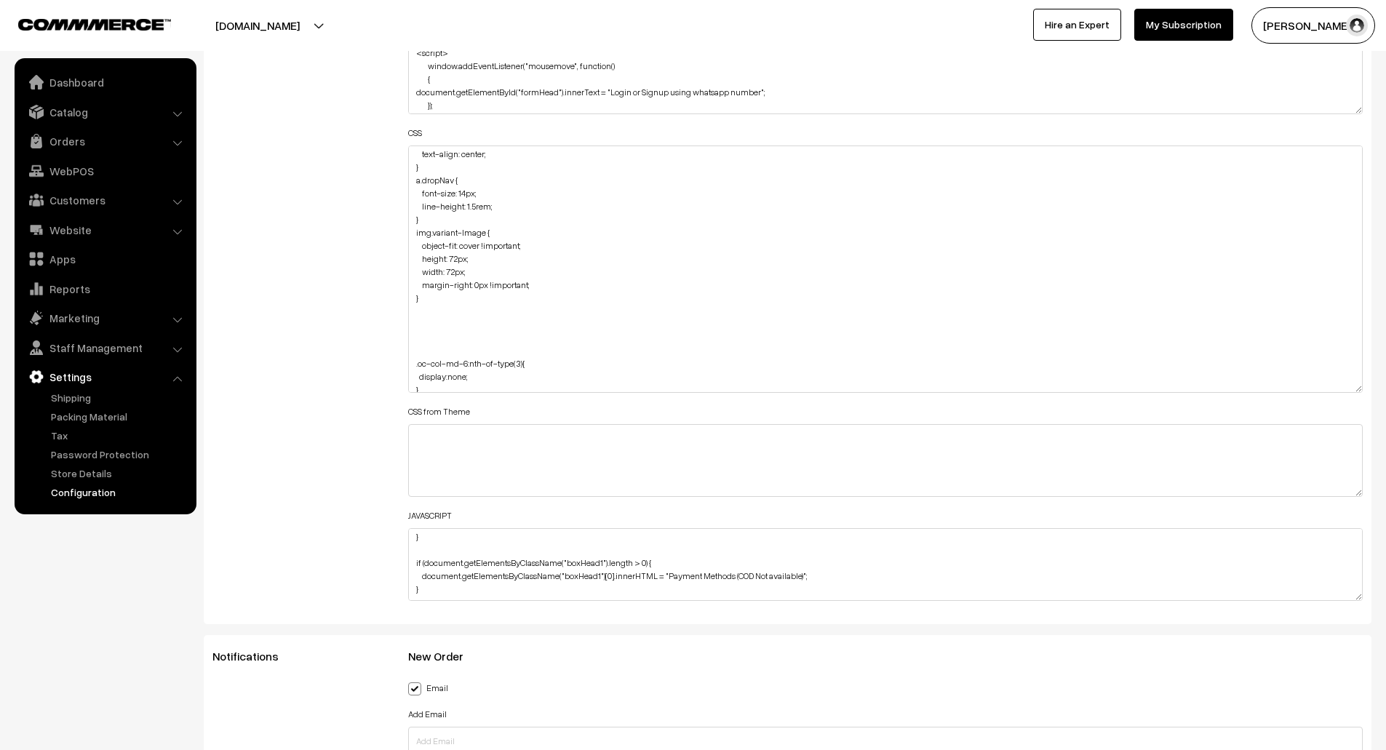
scroll to position [120, 0]
click at [423, 322] on textarea "@media (min-width: 1200px){ .oc-container { max-width: 1440px; } } div#productT…" at bounding box center [885, 269] width 955 height 247
paste textarea ".varientBox span { display: grid !important; padding-top: 5px; padding-right: 2…"
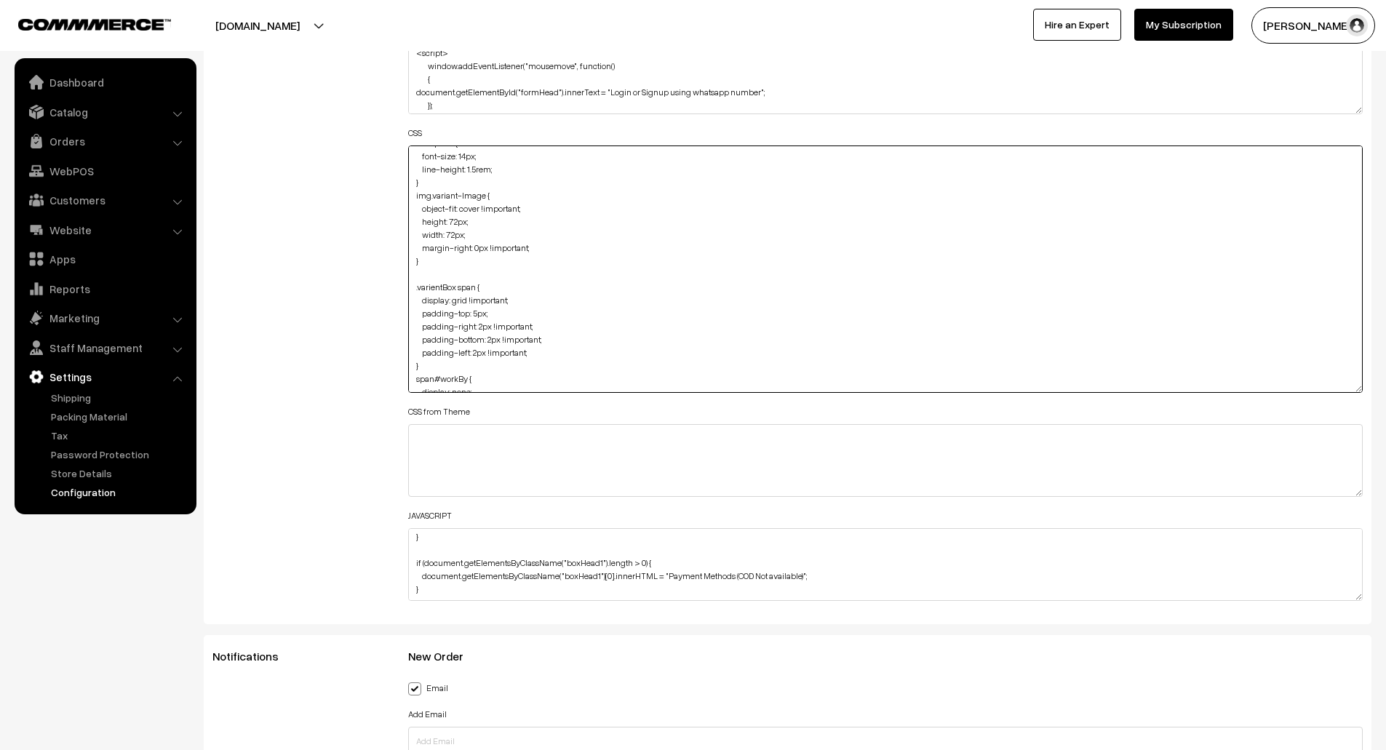
click at [439, 270] on textarea "@media (min-width: 1200px){ .oc-container { max-width: 1440px; } } div#productT…" at bounding box center [885, 269] width 955 height 247
click at [414, 221] on textarea "@media (min-width: 1200px){ .oc-container { max-width: 1440px; } } div#productT…" at bounding box center [885, 269] width 955 height 247
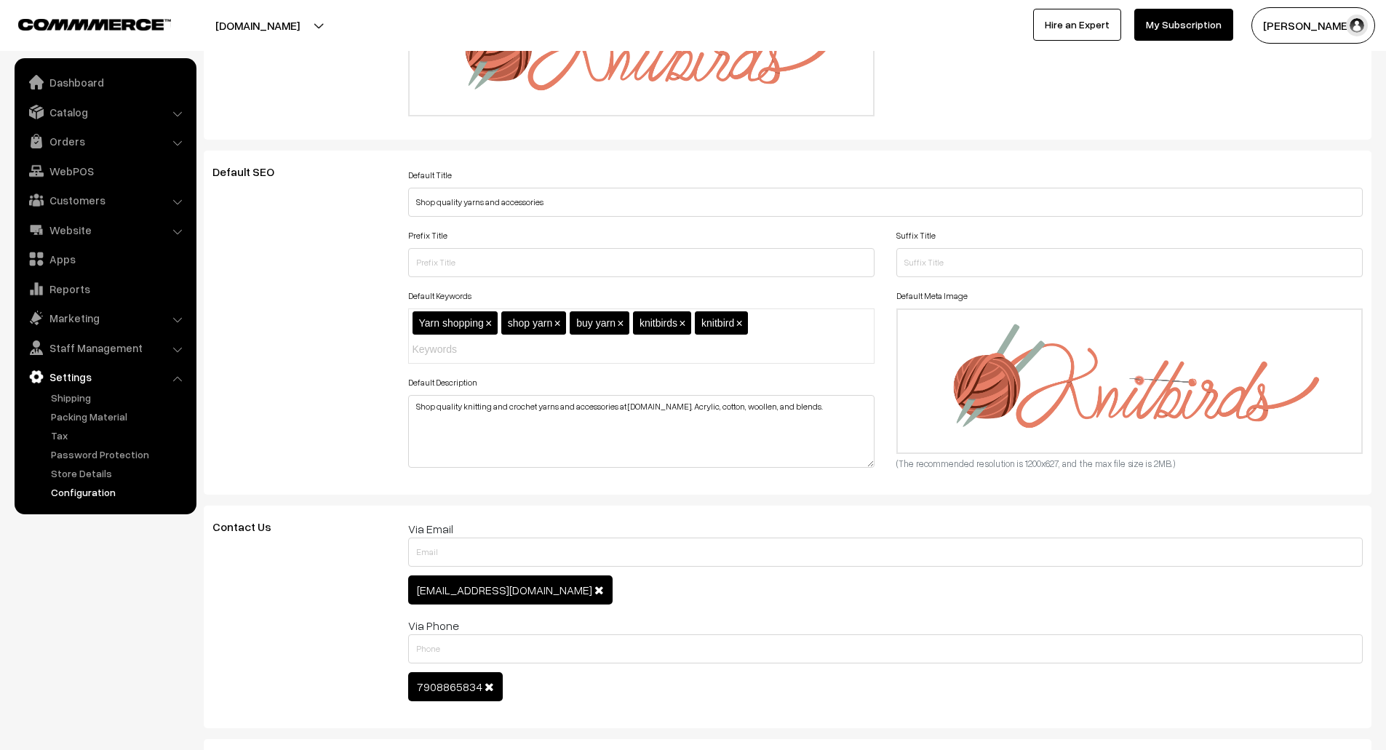
scroll to position [0, 0]
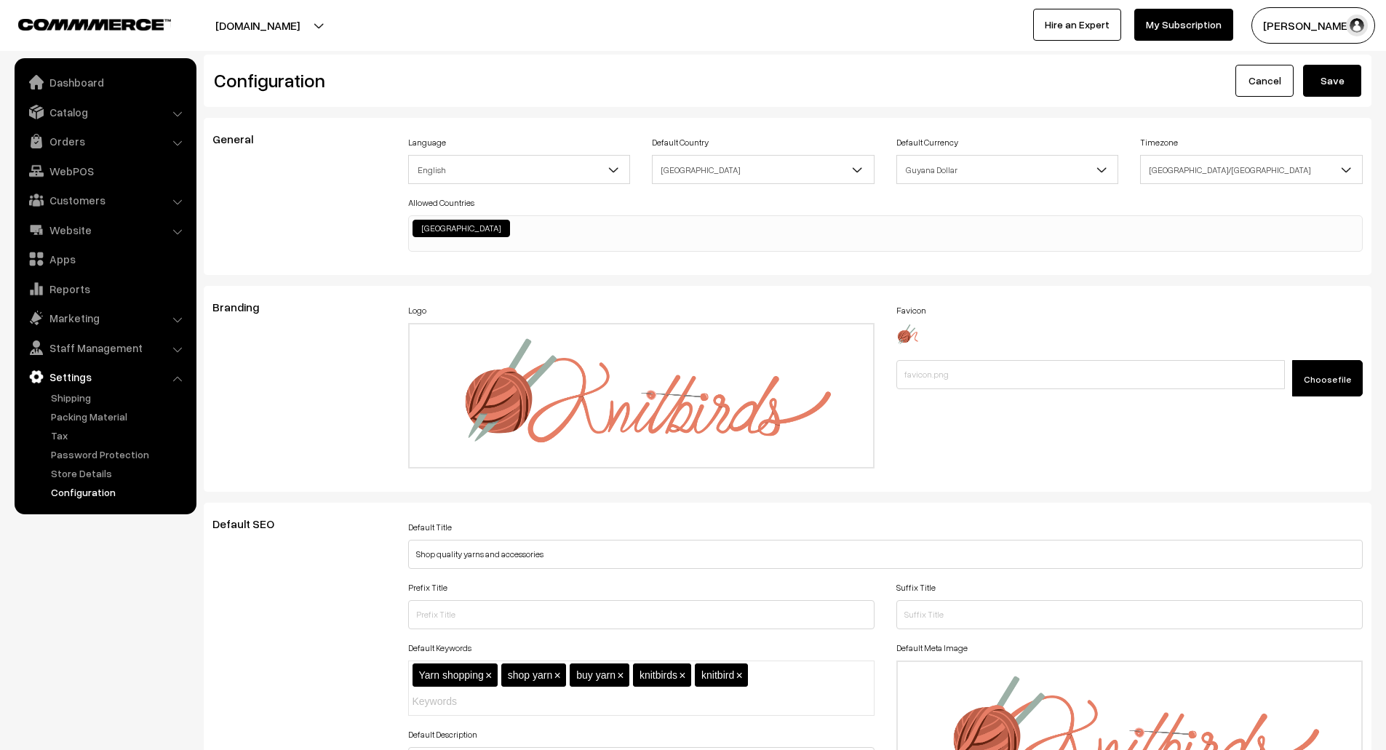
type textarea "@media (min-width: 1200px){ .oc-container { max-width: 1440px; } } .varientBox …"
click at [1325, 79] on button "Save" at bounding box center [1332, 81] width 58 height 32
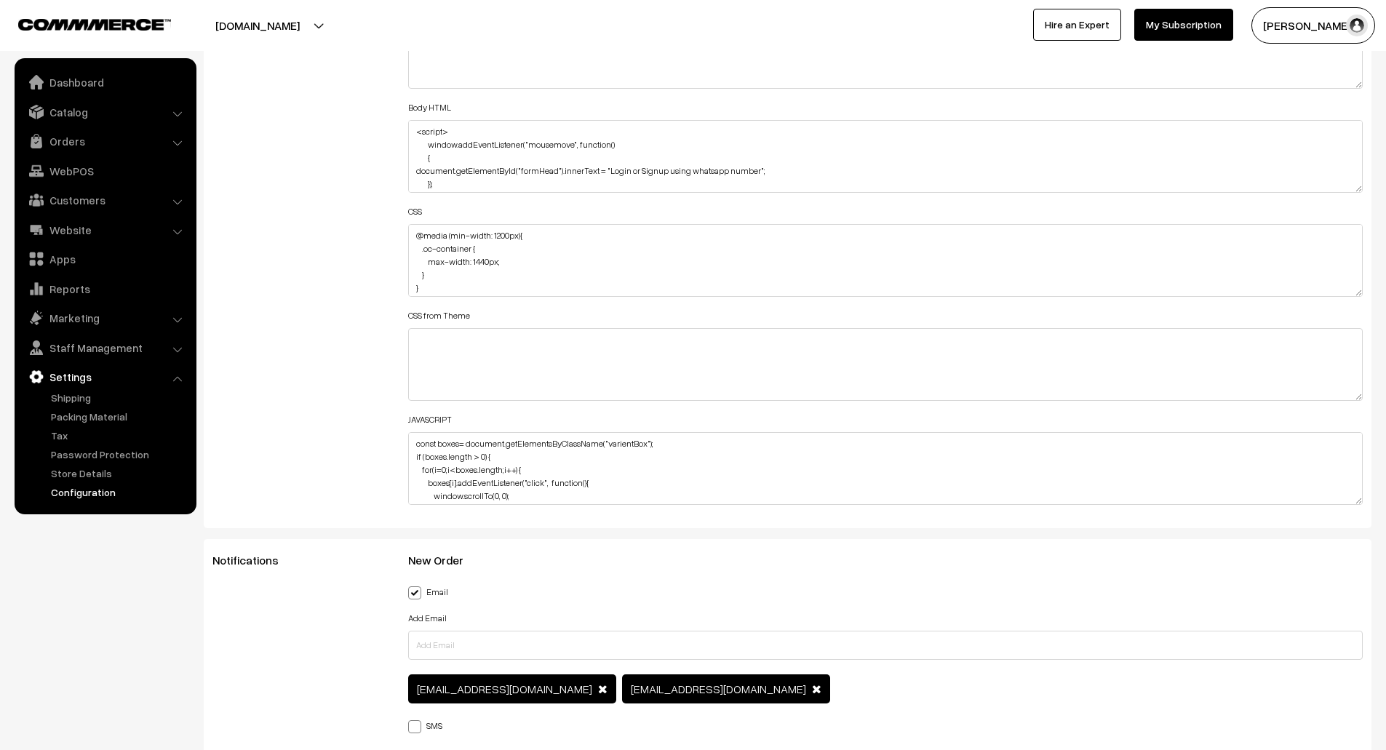
scroll to position [1613, 0]
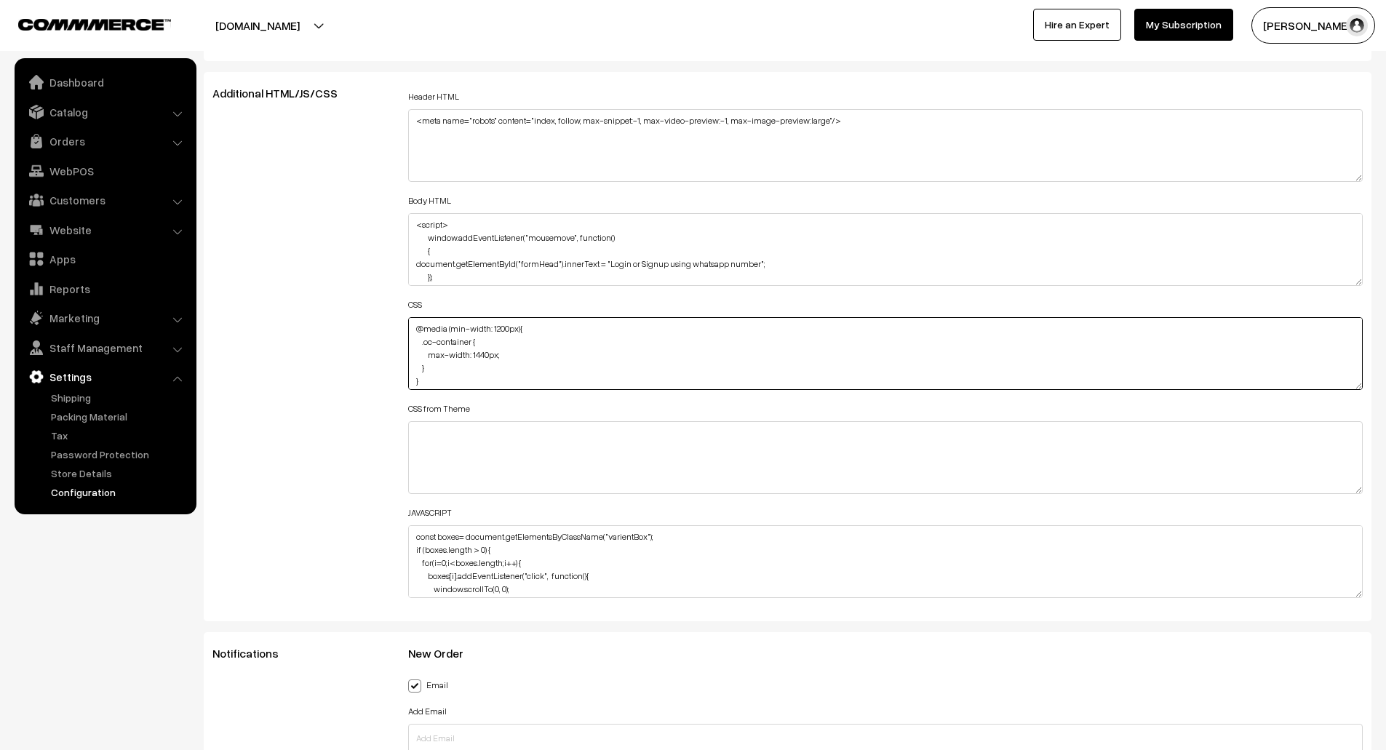
click at [501, 343] on textarea "@media (min-width: 1200px){ .oc-container { max-width: 1440px; } } .varientBox …" at bounding box center [885, 353] width 955 height 73
click at [488, 387] on textarea "@media (min-width: 1200px){ .oc-container { max-width: 1440px; } } .varientBox …" at bounding box center [885, 353] width 955 height 73
drag, startPoint x: 435, startPoint y: 384, endPoint x: 409, endPoint y: 320, distance: 69.2
click at [409, 320] on textarea "@media (min-width: 1200px){ .oc-container { max-width: 1440px; } } .varientBox …" at bounding box center [885, 353] width 955 height 73
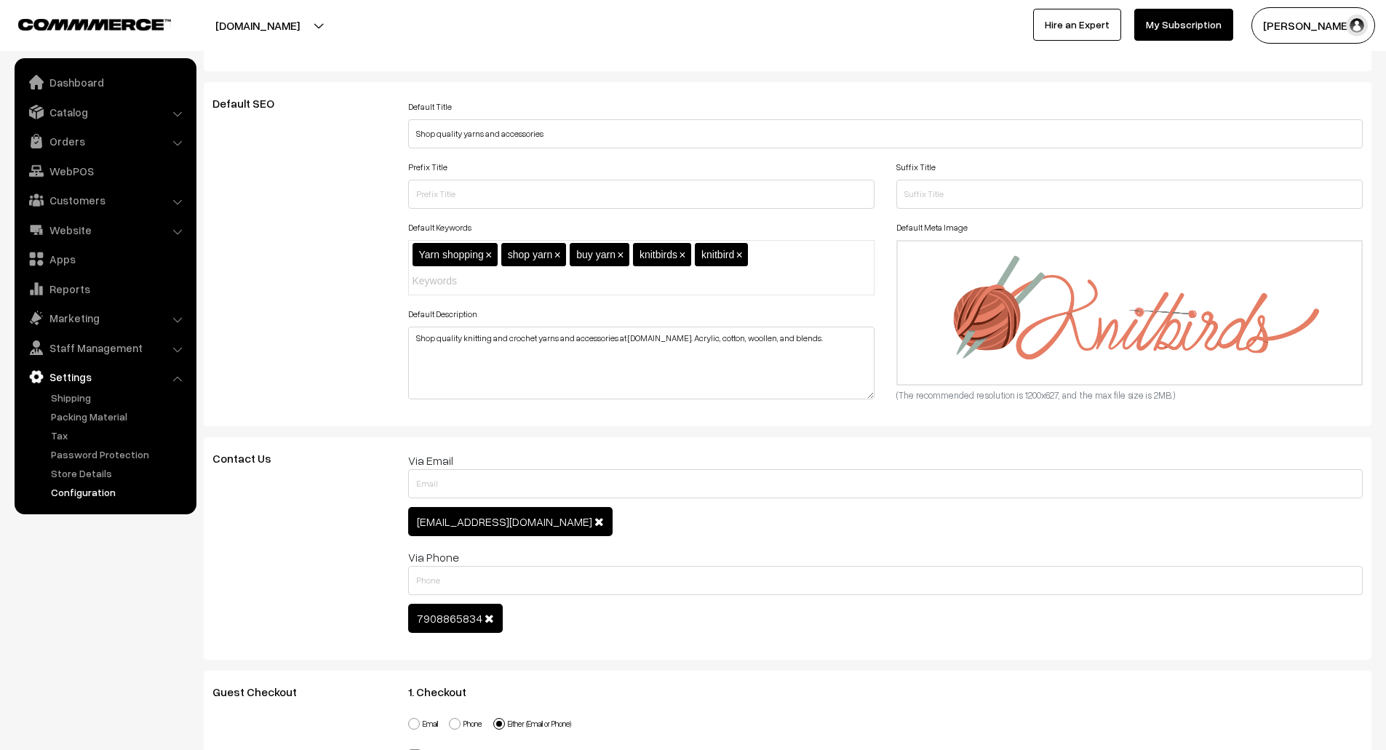
scroll to position [0, 0]
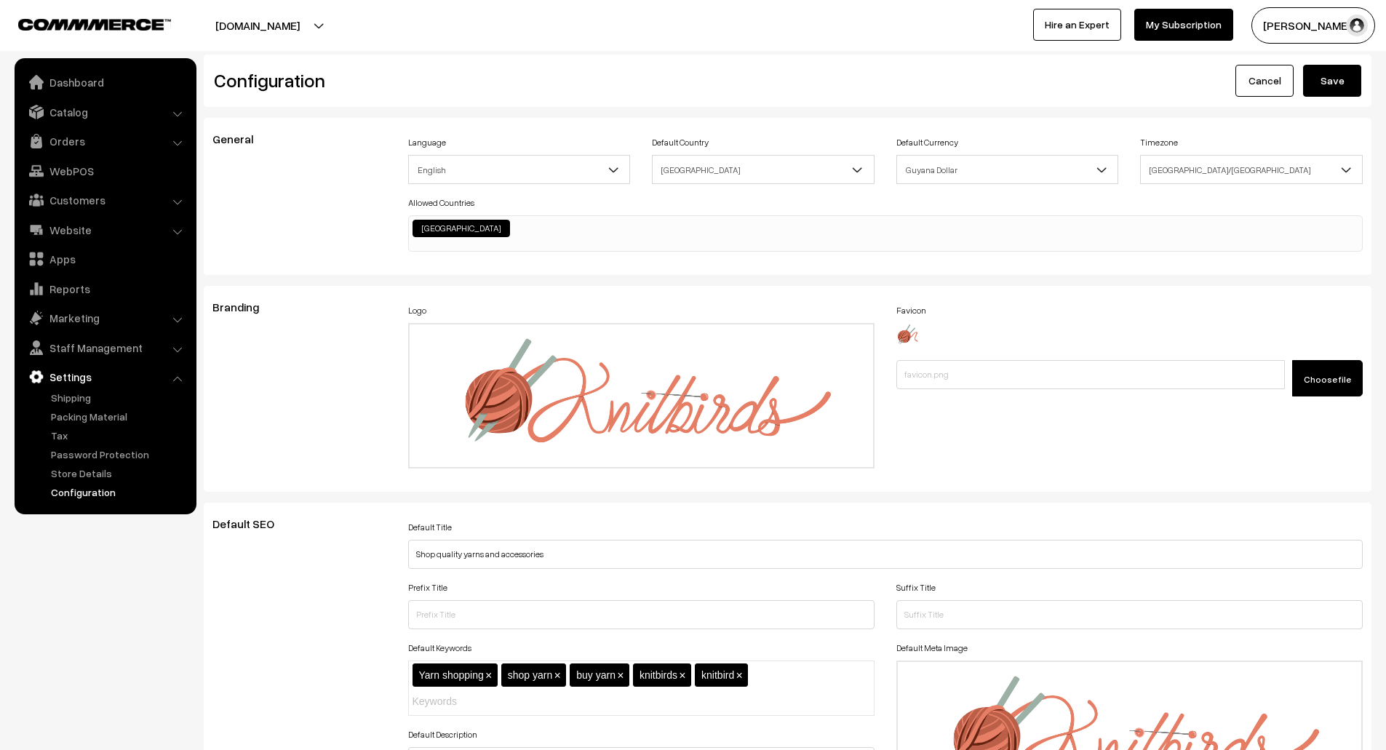
type textarea ".varientBox span { display: grid !important; padding-top: 5px; padding-right: 2…"
click at [1338, 82] on button "Save" at bounding box center [1332, 81] width 58 height 32
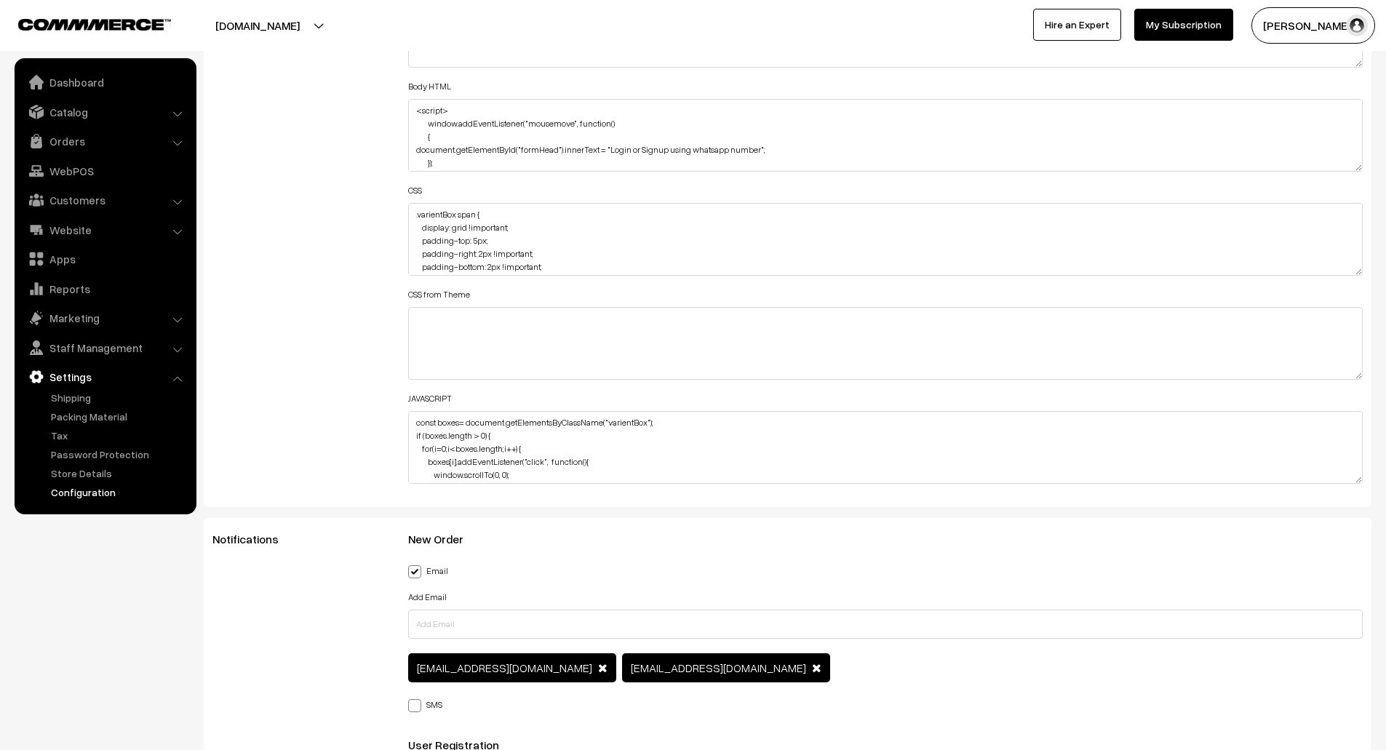
scroll to position [1726, 0]
click at [515, 242] on textarea ".varientBox span { display: grid !important; padding-top: 5px; padding-right: 2…" at bounding box center [885, 240] width 955 height 73
paste textarea "@media (min-width: 1200px){ .oc-container { max-width: 1440px; } } div#productT…"
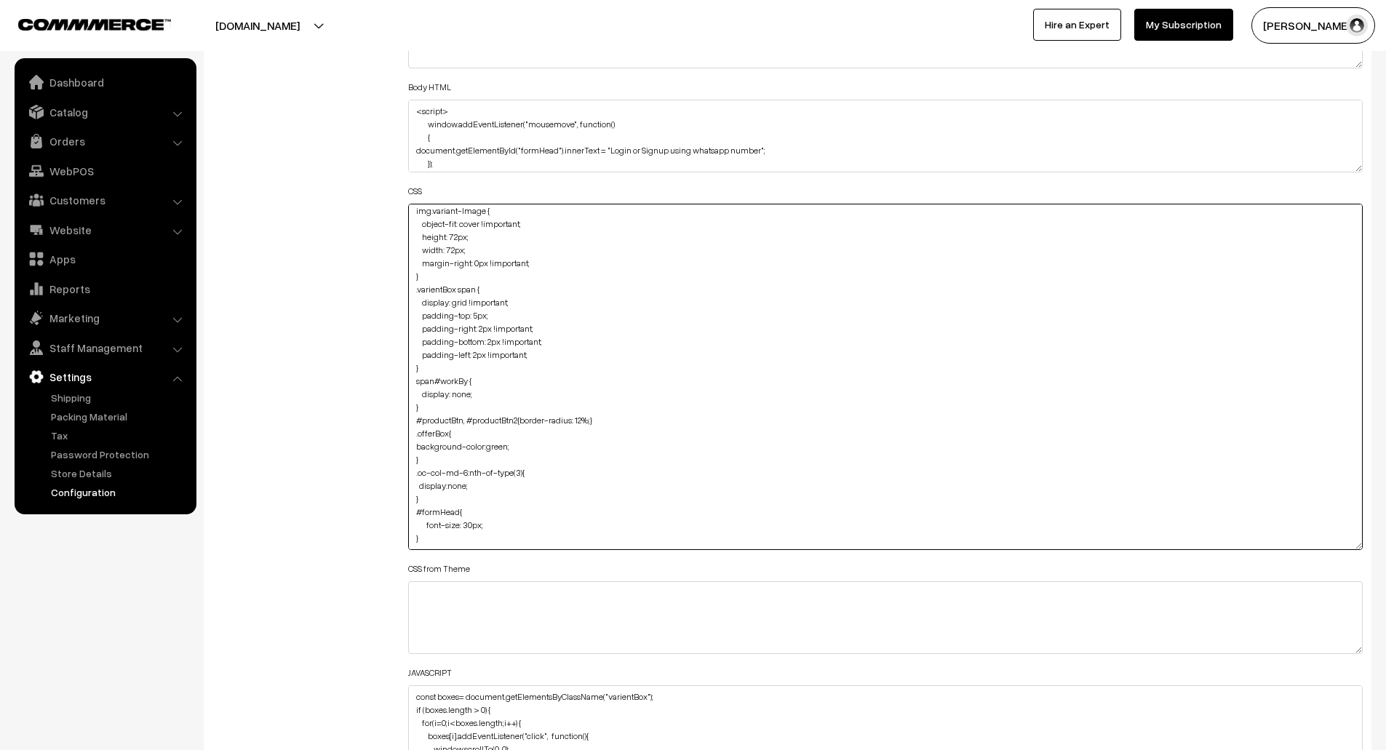
scroll to position [227, 0]
drag, startPoint x: 1357, startPoint y: 273, endPoint x: 1396, endPoint y: 547, distance: 276.4
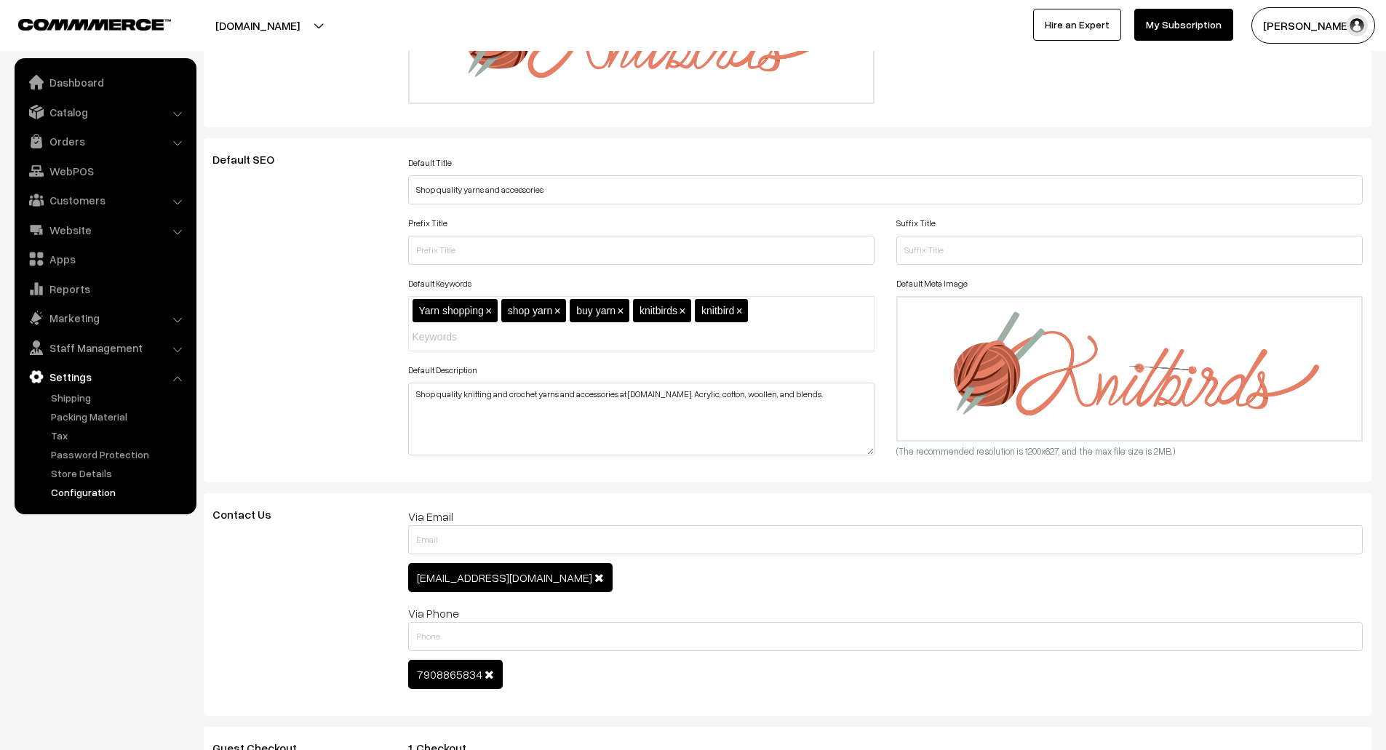
scroll to position [0, 0]
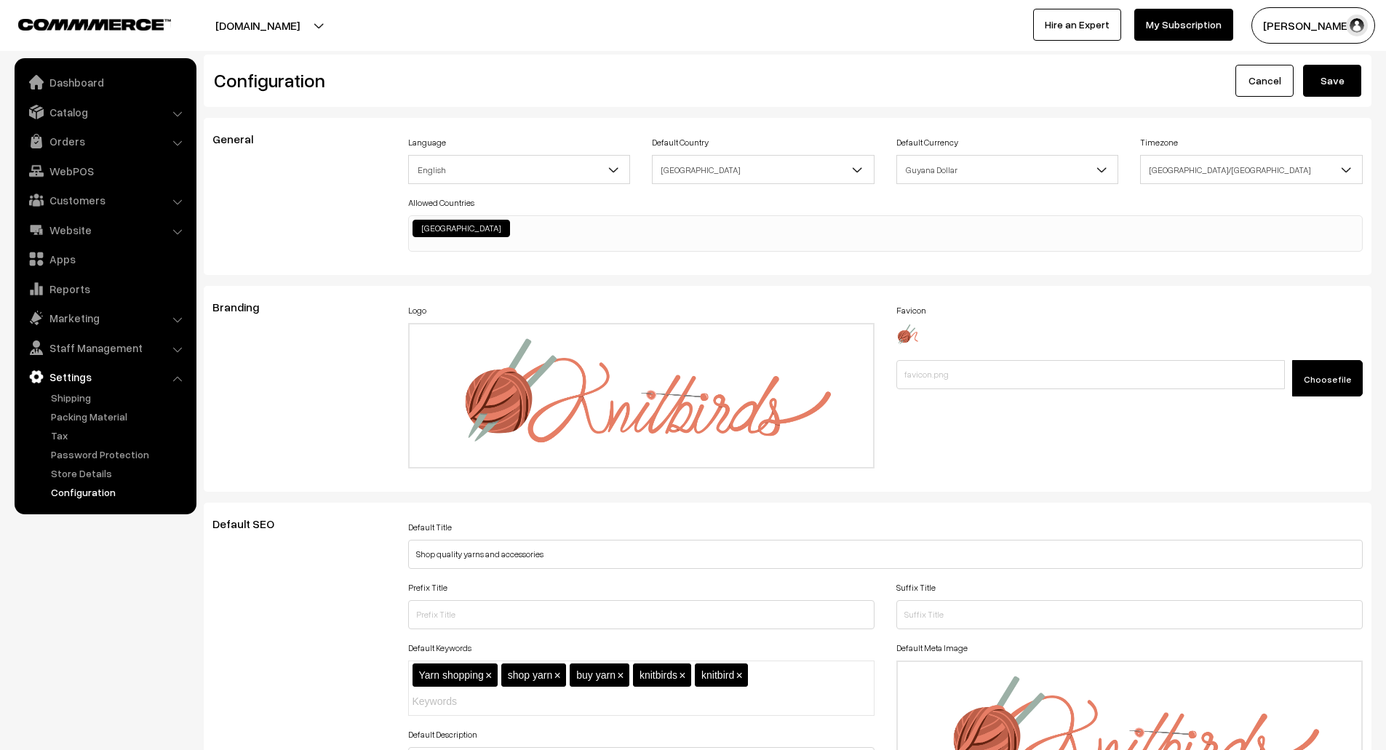
type textarea "@media (min-width: 1200px){ .oc-container { max-width: 1440px; } } div#productT…"
click at [1337, 92] on button "Save" at bounding box center [1332, 81] width 58 height 32
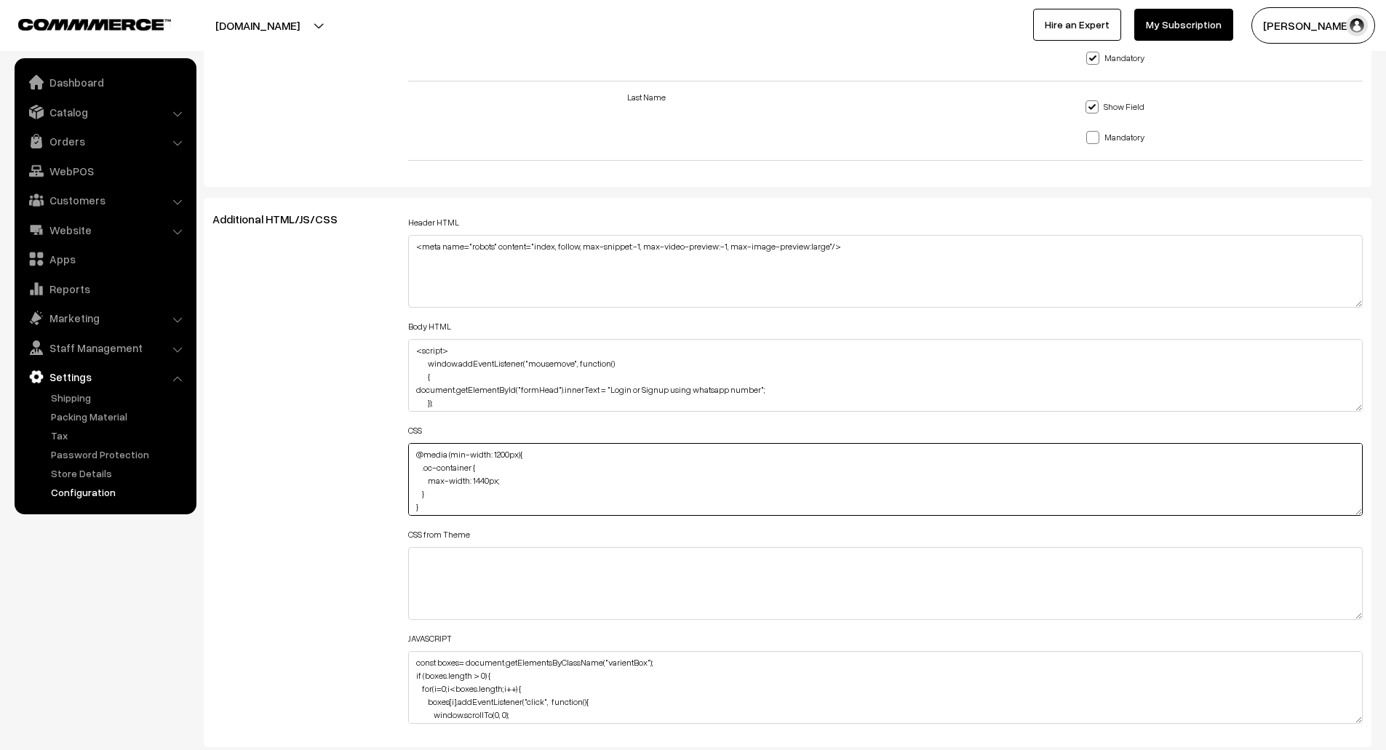
drag, startPoint x: 424, startPoint y: 505, endPoint x: 408, endPoint y: 452, distance: 55.3
click at [408, 452] on textarea "@media (min-width: 1200px){ .oc-container { max-width: 1440px; } } div#productT…" at bounding box center [885, 479] width 955 height 73
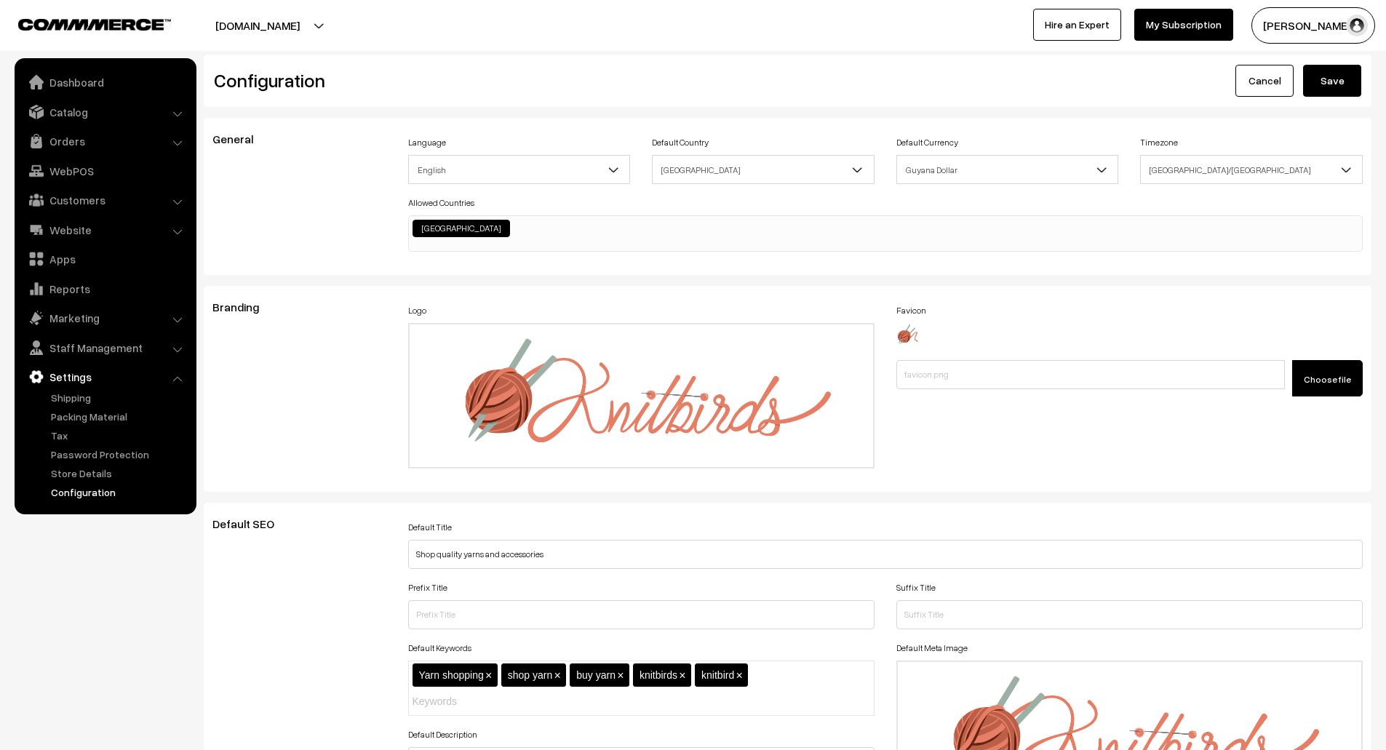
type textarea "div#productText { text-align: center; } p#label { text-align: center; } a.dropN…"
click at [1325, 83] on button "Save" at bounding box center [1332, 81] width 58 height 32
click at [293, 323] on div "Branding" at bounding box center [300, 389] width 196 height 177
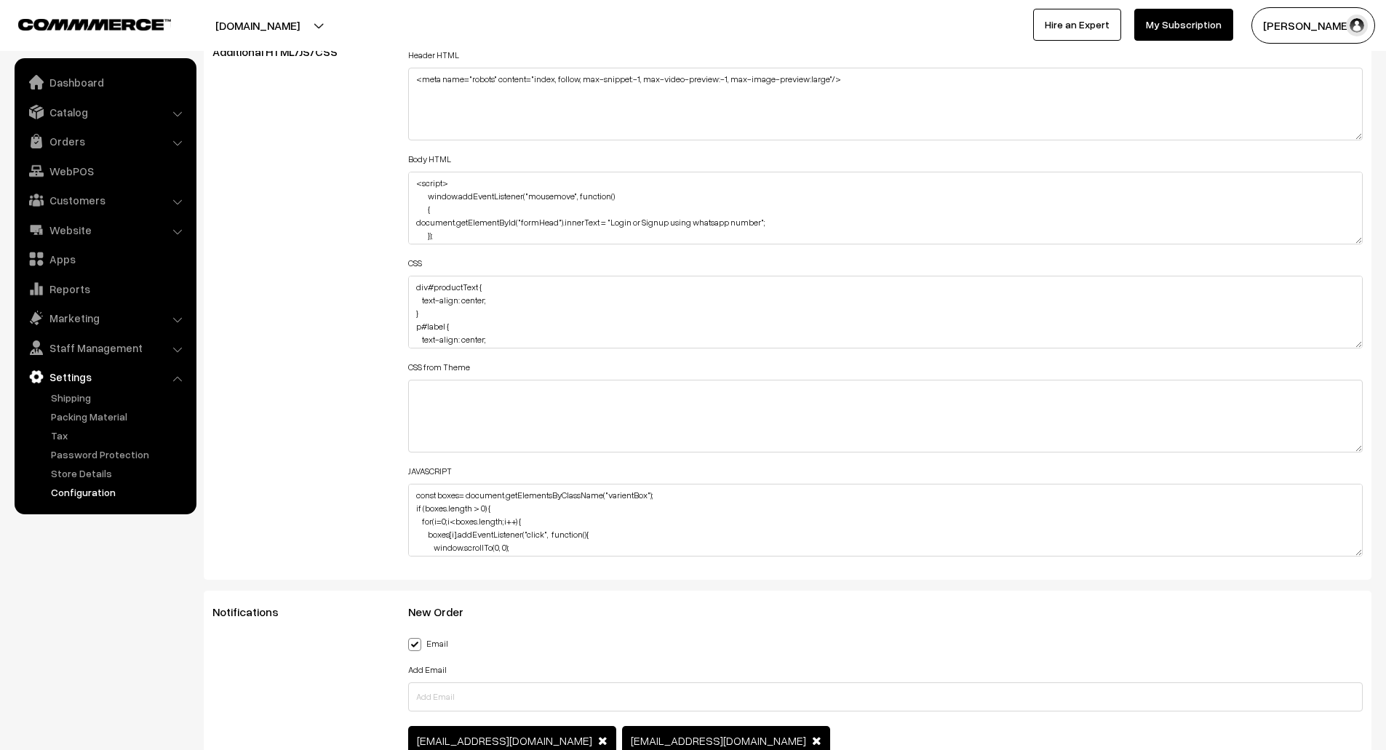
scroll to position [1655, 0]
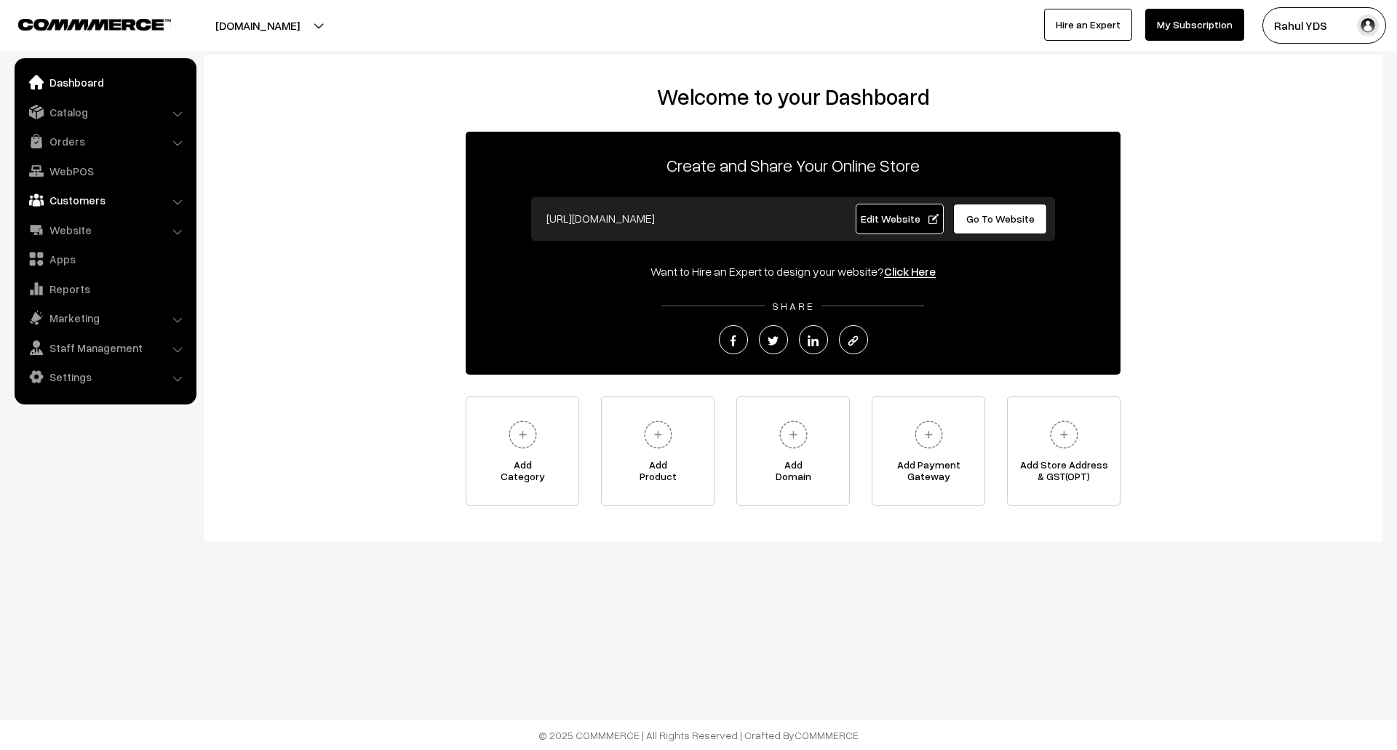
click at [94, 197] on link "Customers" at bounding box center [104, 200] width 173 height 26
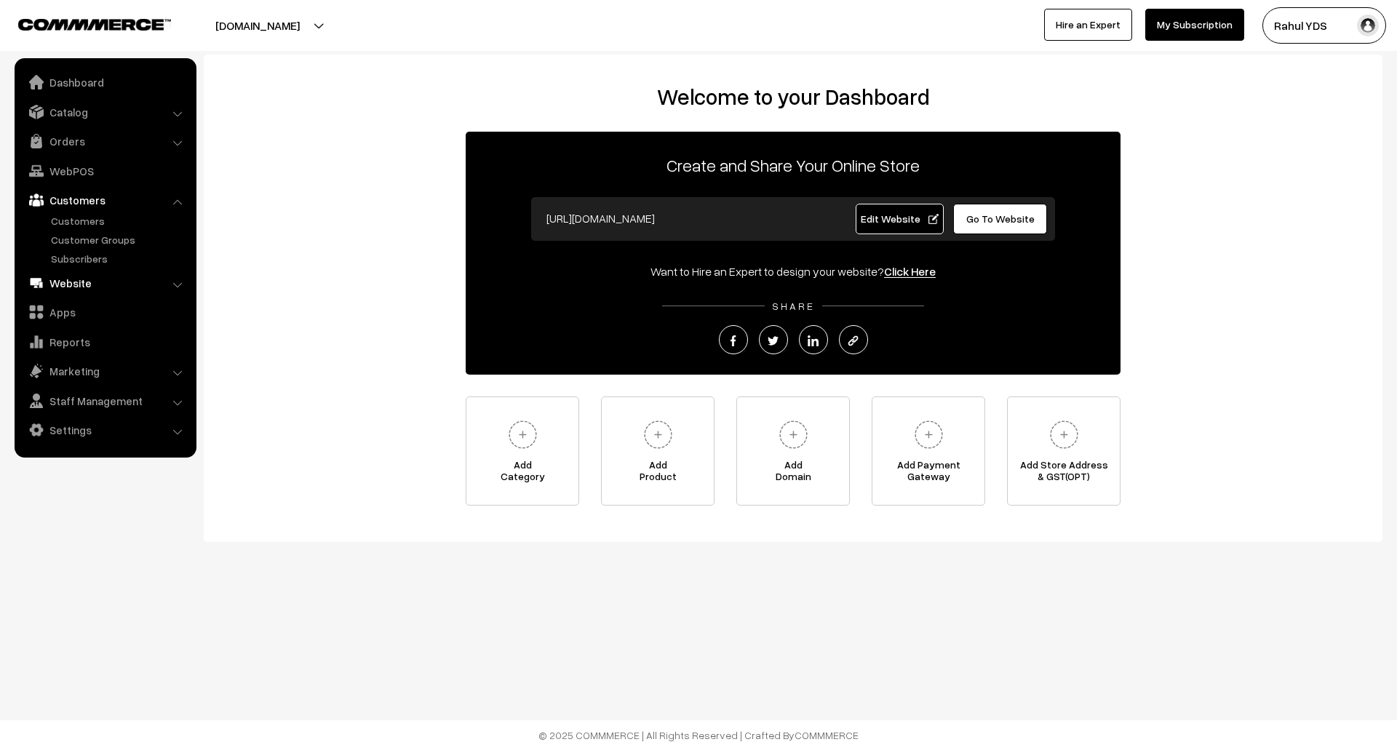
click at [90, 284] on link "Website" at bounding box center [104, 283] width 173 height 26
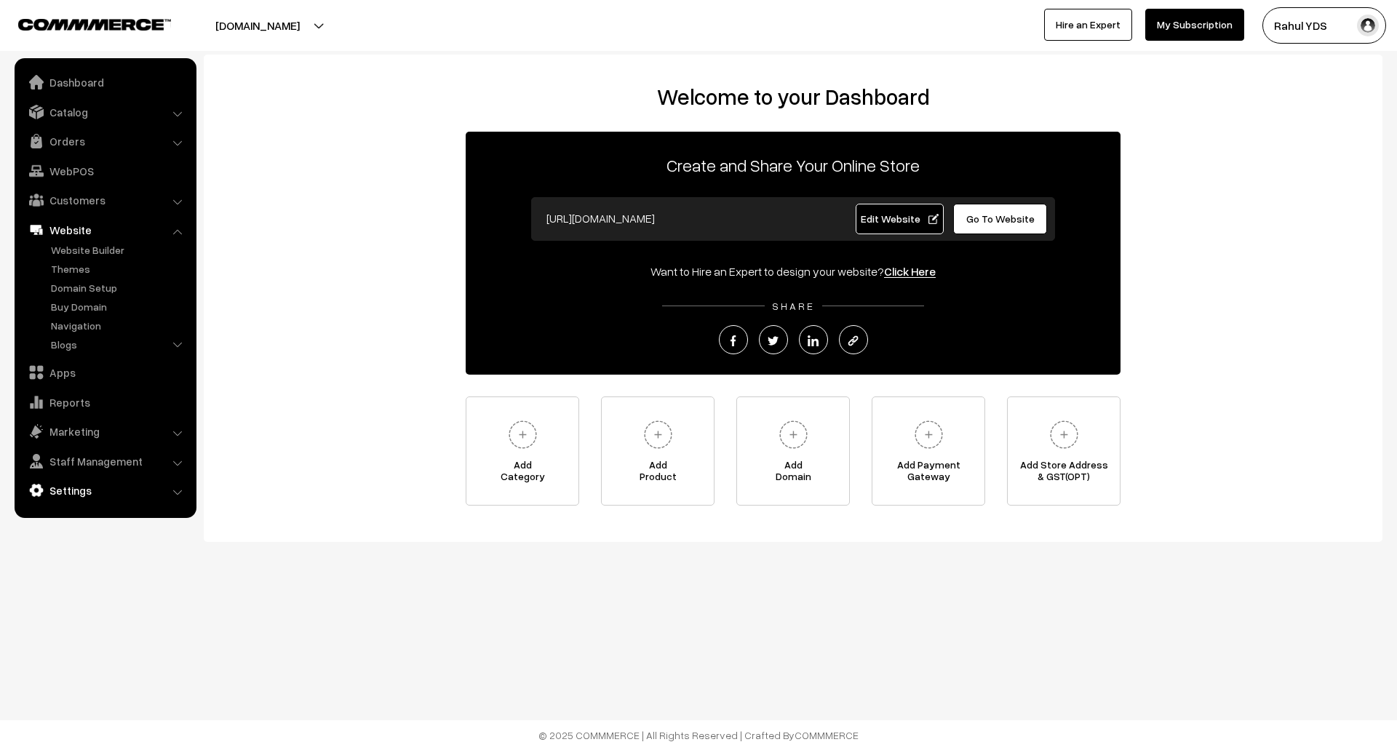
click at [87, 491] on link "Settings" at bounding box center [104, 490] width 173 height 26
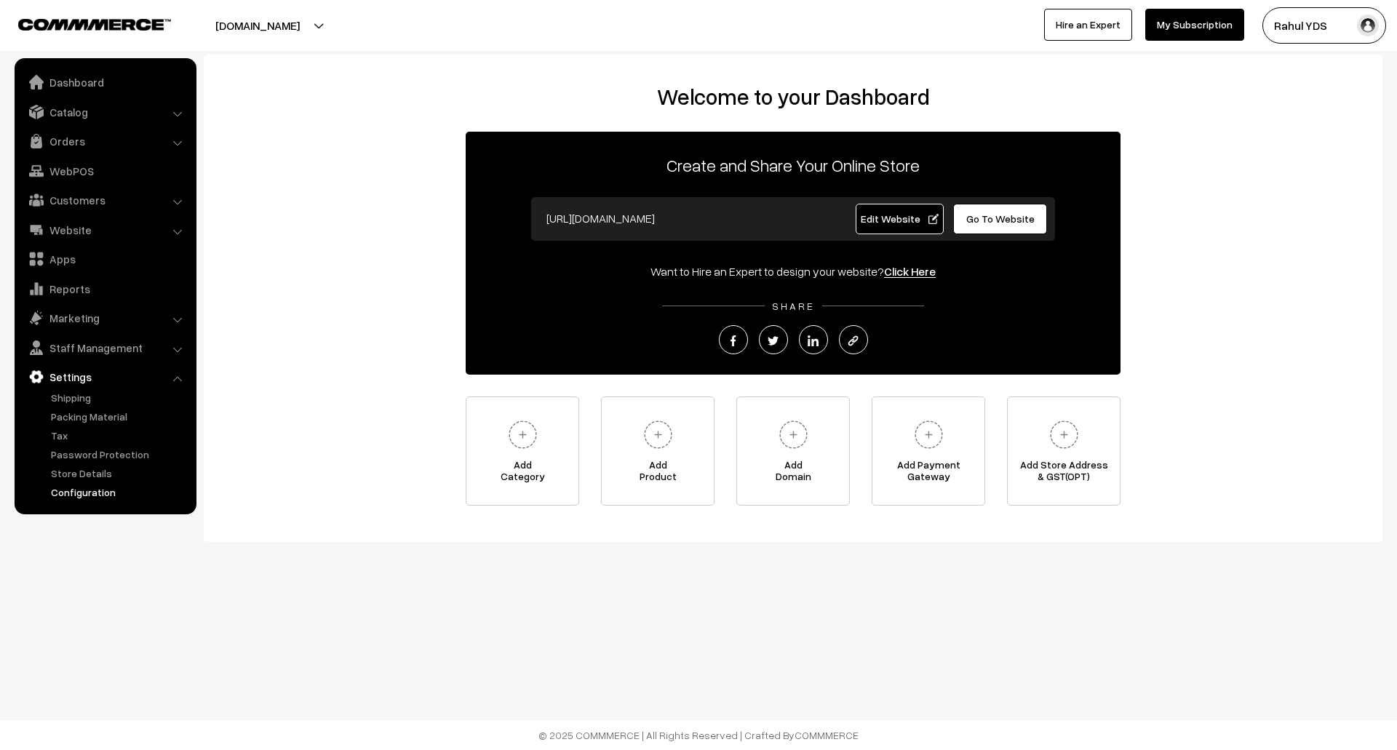
click at [90, 488] on link "Configuration" at bounding box center [119, 492] width 144 height 15
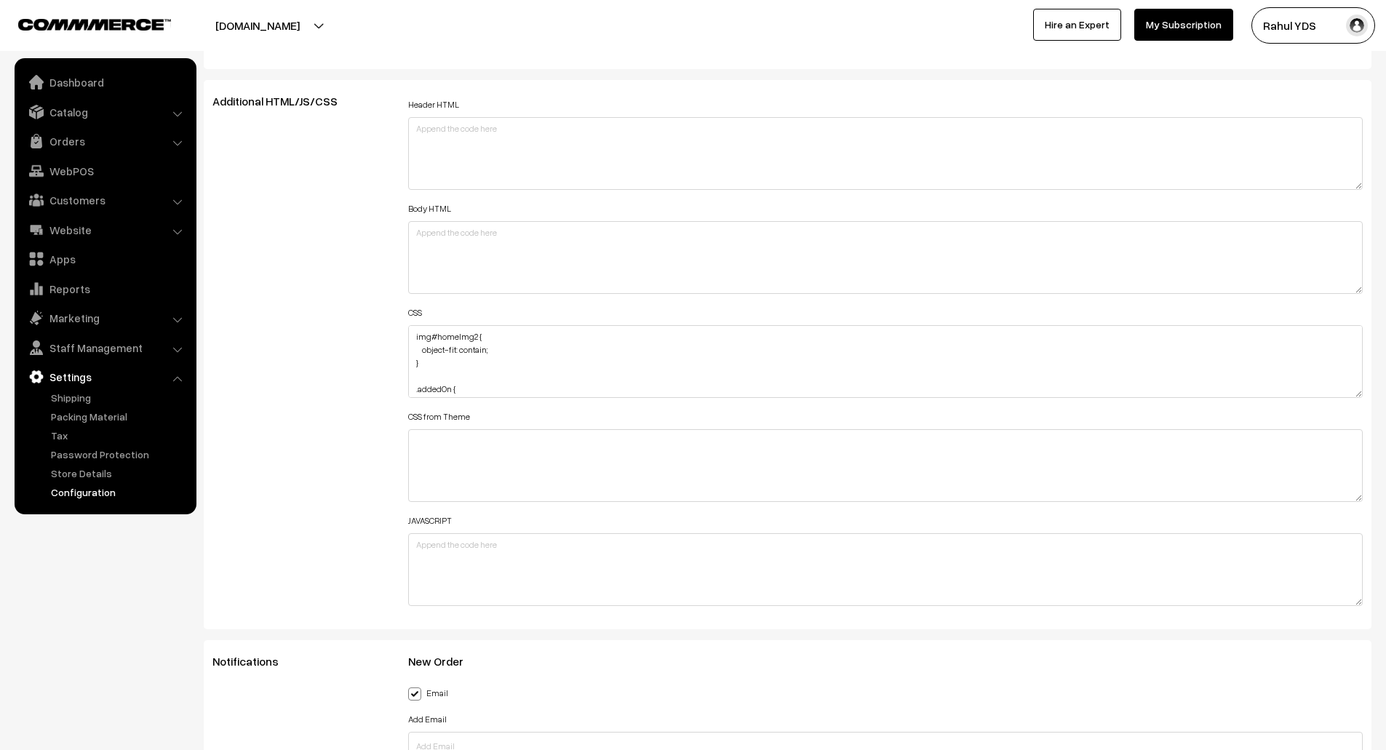
scroll to position [1171, 0]
drag, startPoint x: 1356, startPoint y: 394, endPoint x: 1379, endPoint y: 601, distance: 208.7
click at [1379, 601] on div "General Language English English Default Country [GEOGRAPHIC_DATA] [GEOGRAPHIC_…" at bounding box center [788, 731] width 1190 height 4436
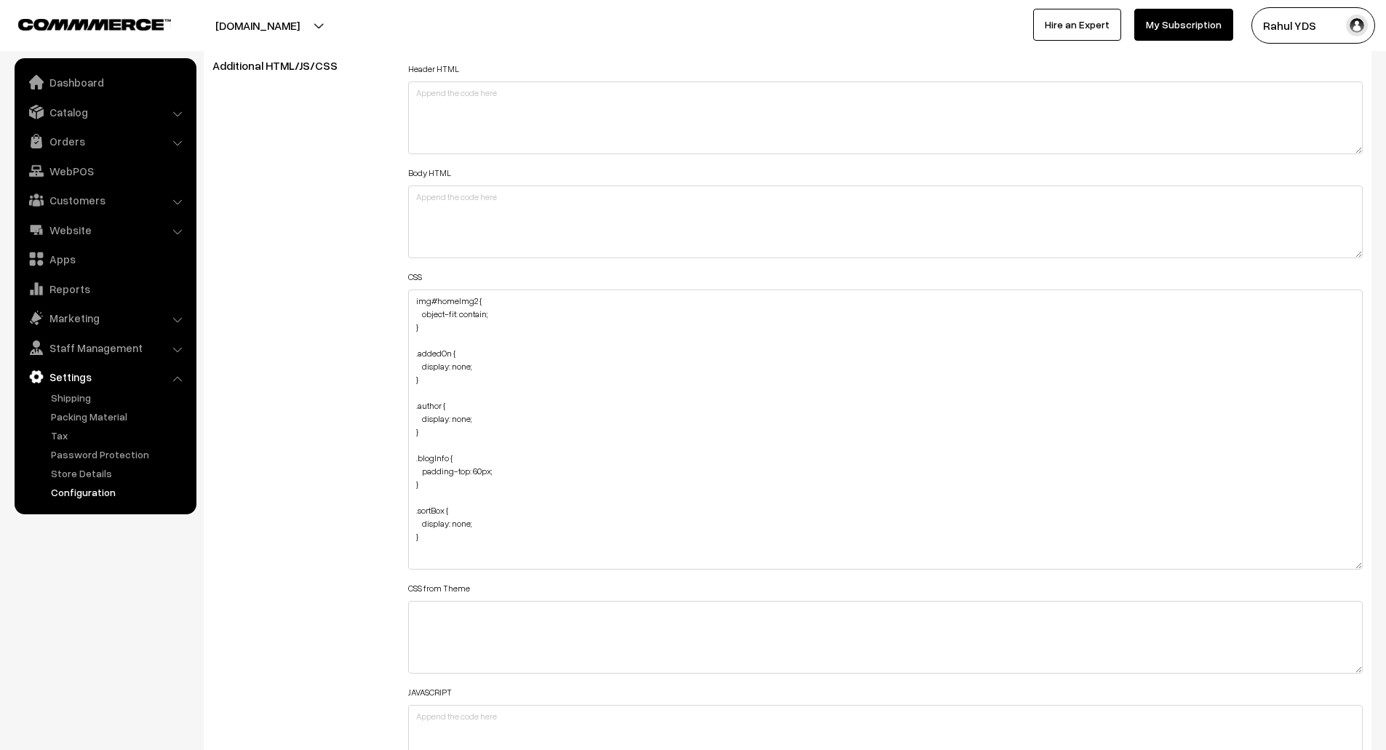
scroll to position [1641, 0]
